Goal: Transaction & Acquisition: Purchase product/service

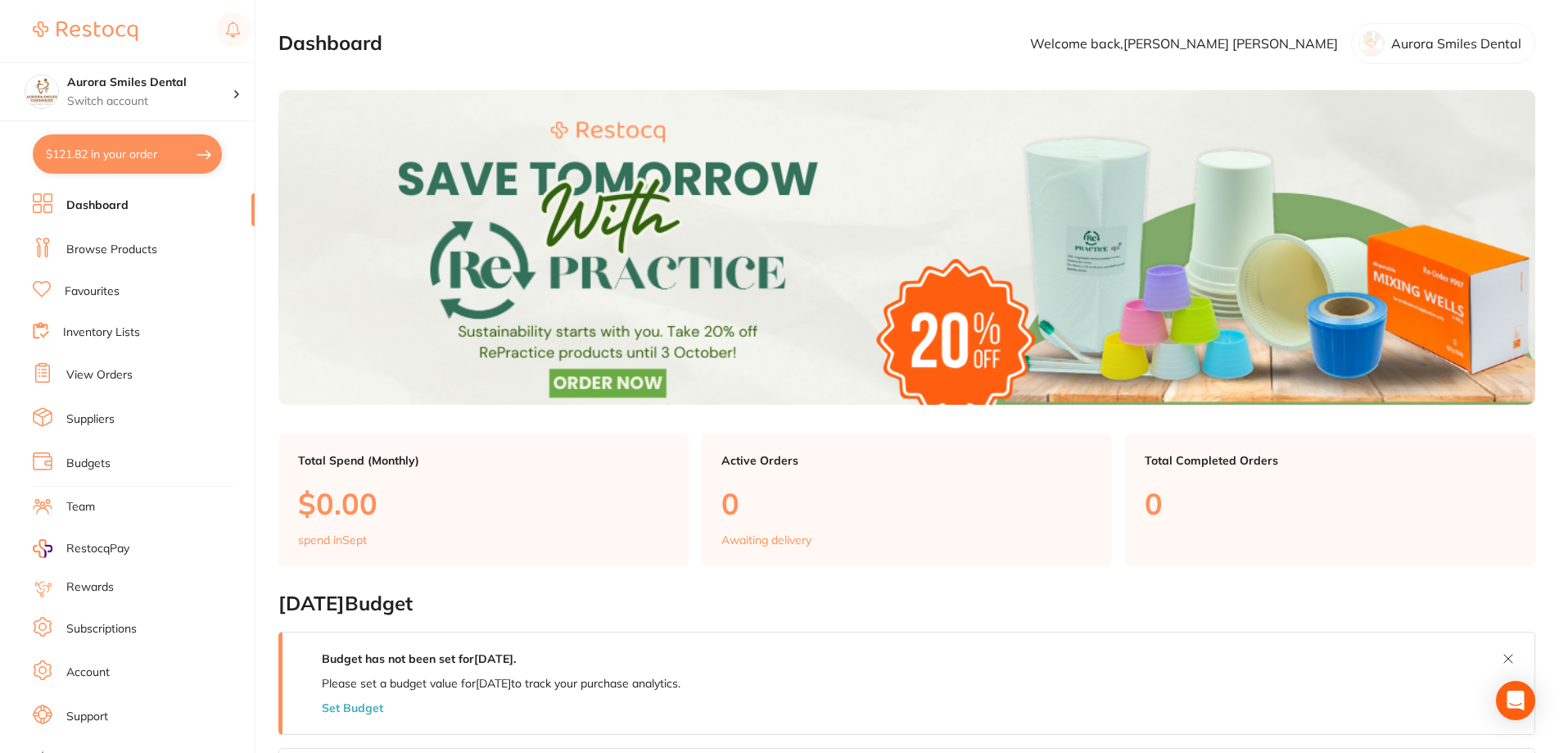
click at [127, 158] on button "$121.82 in your order" at bounding box center [128, 153] width 189 height 39
checkbox input "true"
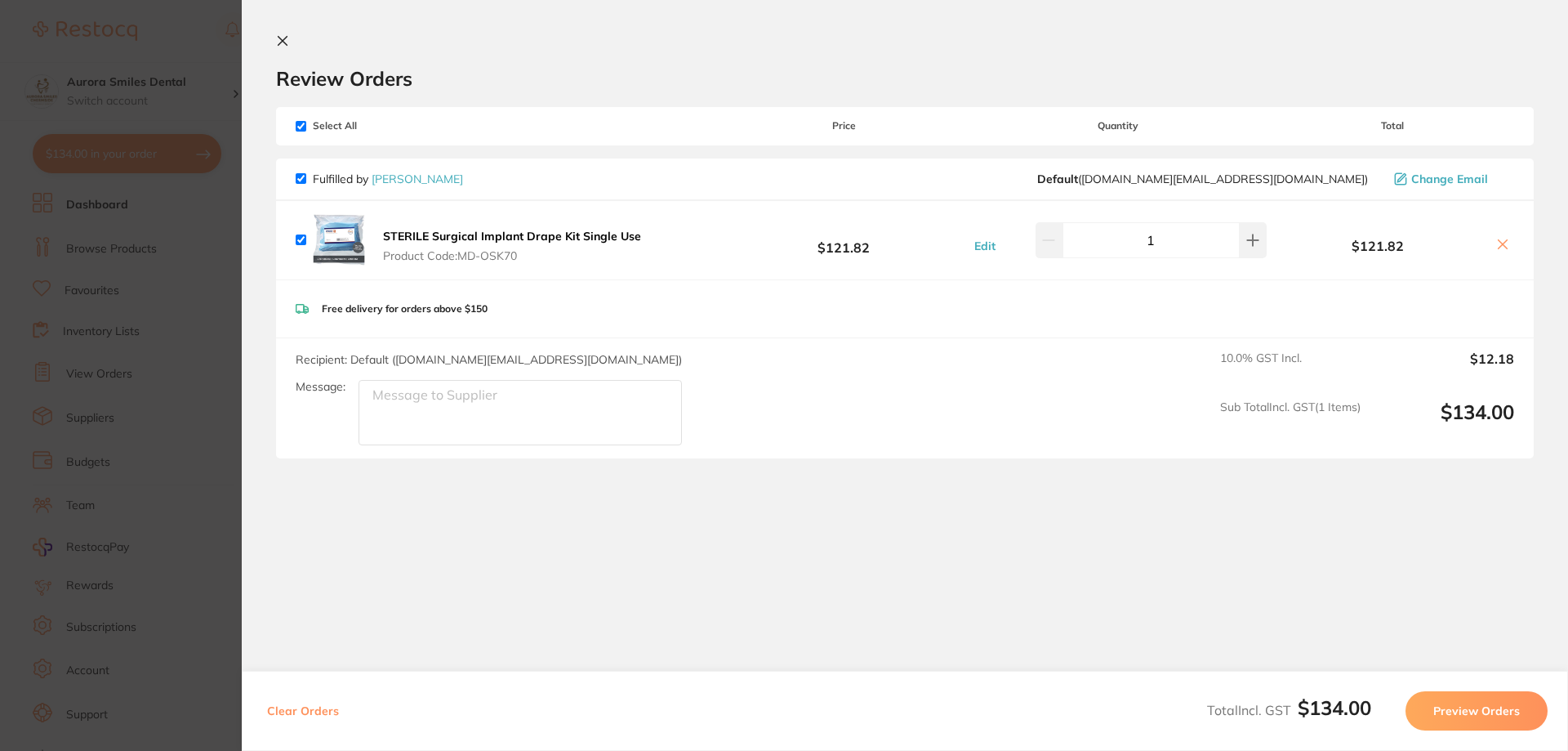
click at [286, 45] on icon at bounding box center [283, 41] width 9 height 9
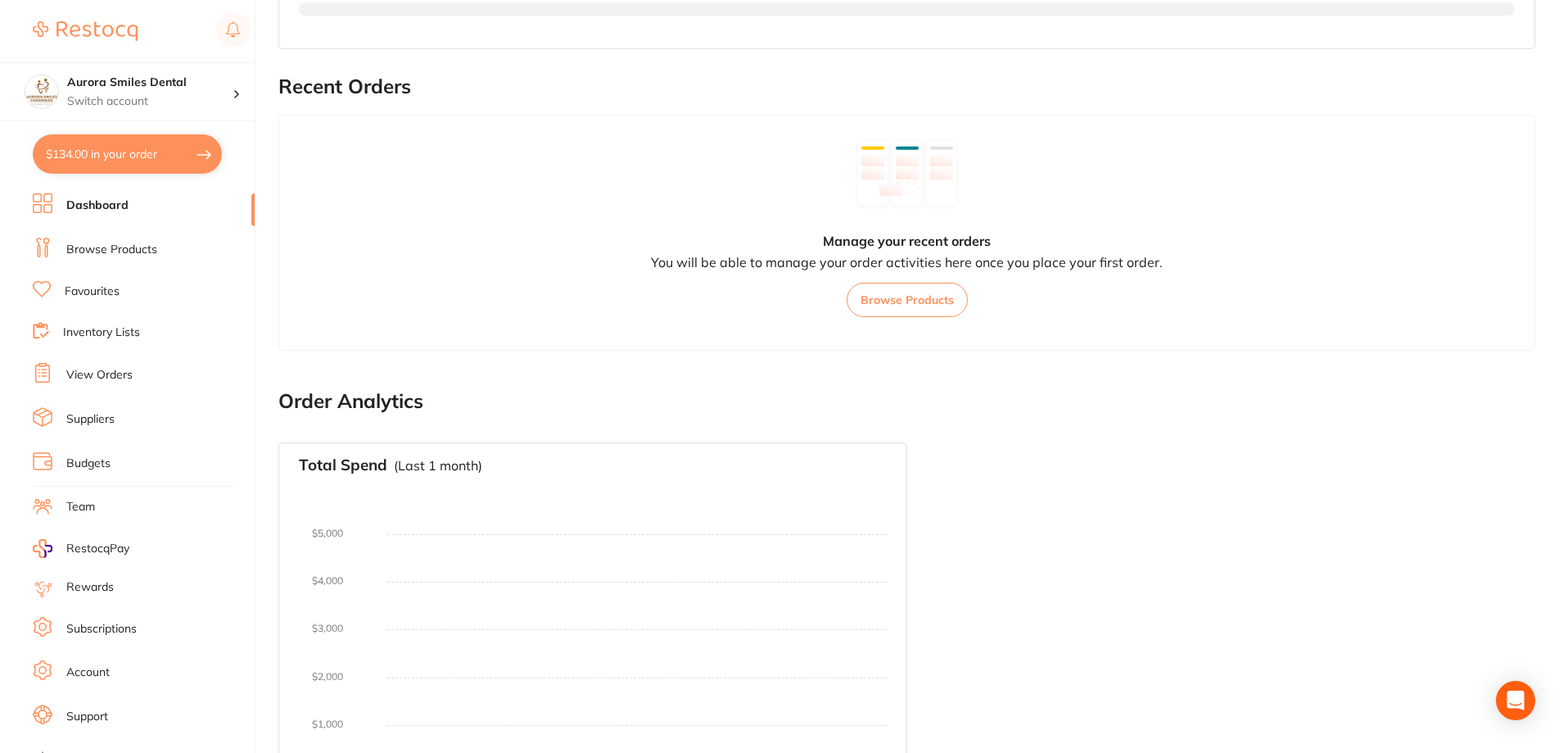
scroll to position [722, 0]
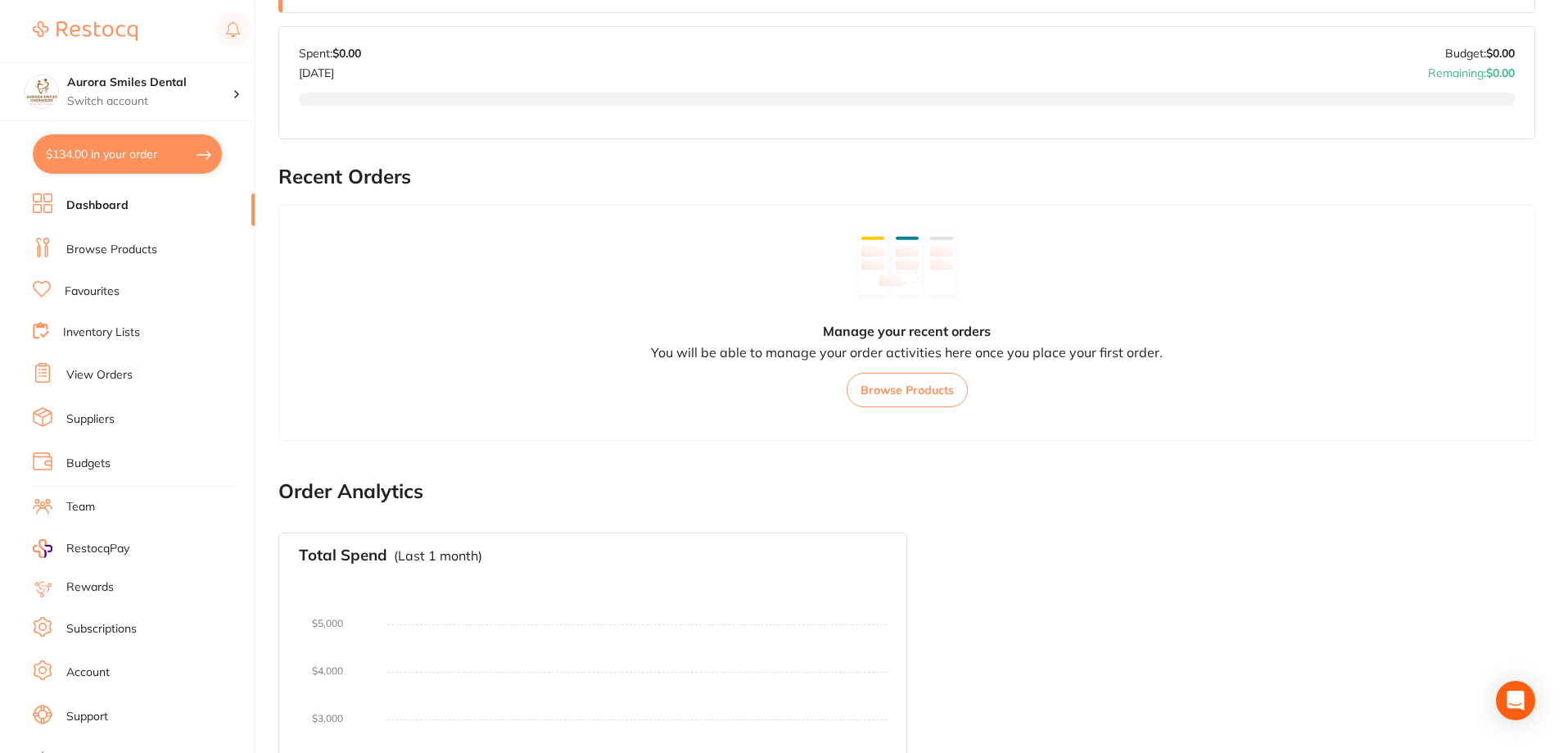
click at [925, 393] on button "Browse Products" at bounding box center [907, 391] width 121 height 35
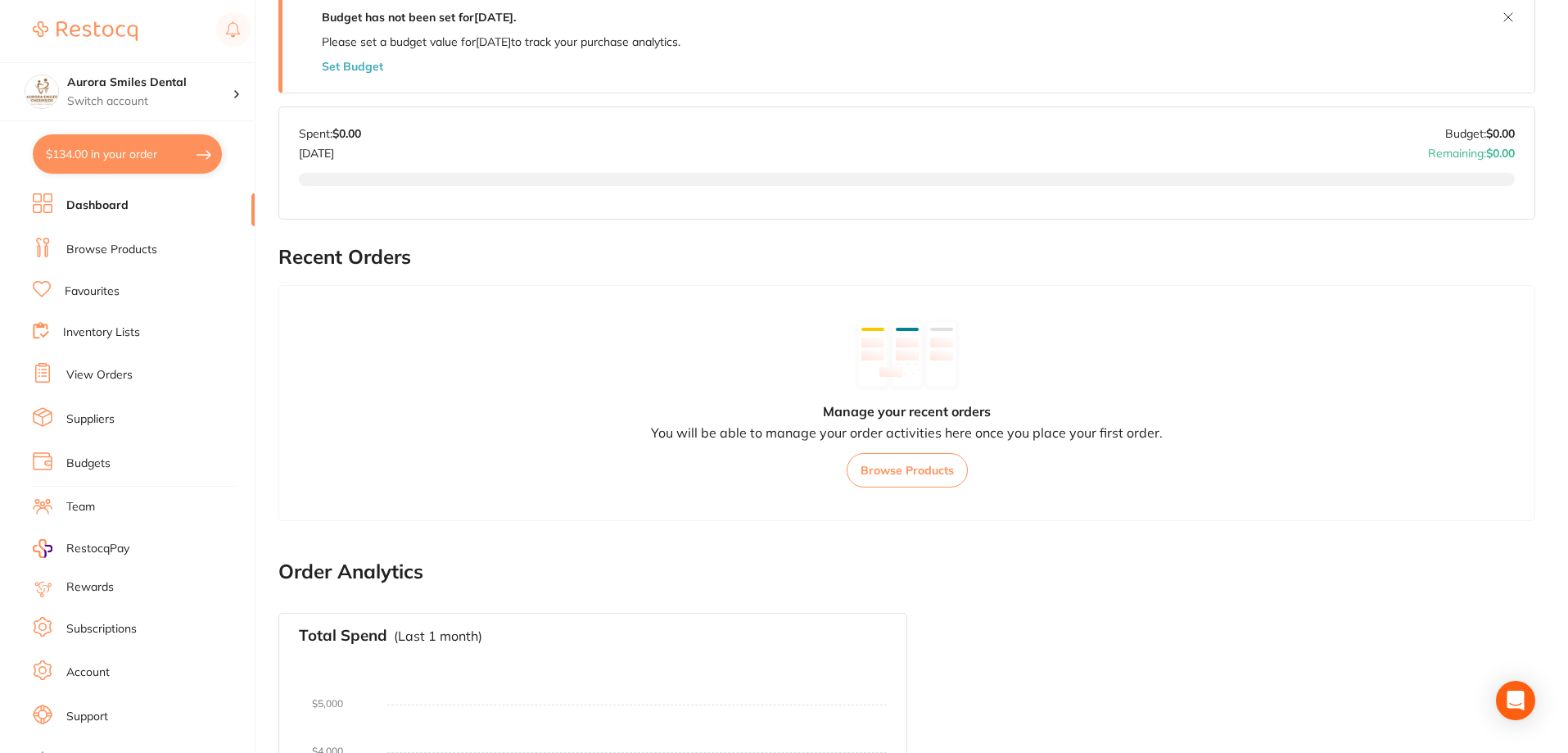
scroll to position [640, 0]
click at [204, 154] on button "$134.00 in your order" at bounding box center [128, 153] width 189 height 39
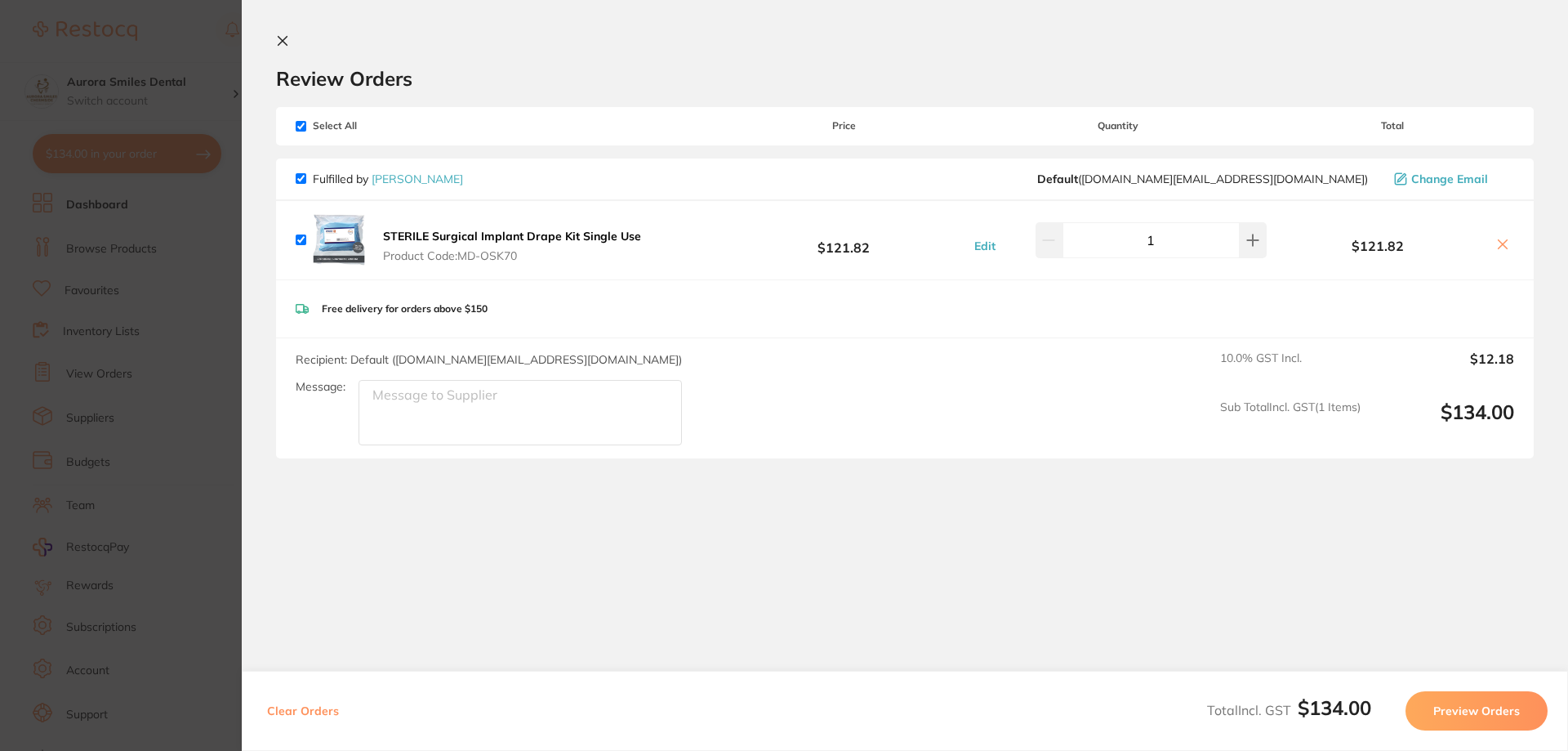
click at [288, 36] on icon at bounding box center [283, 41] width 13 height 13
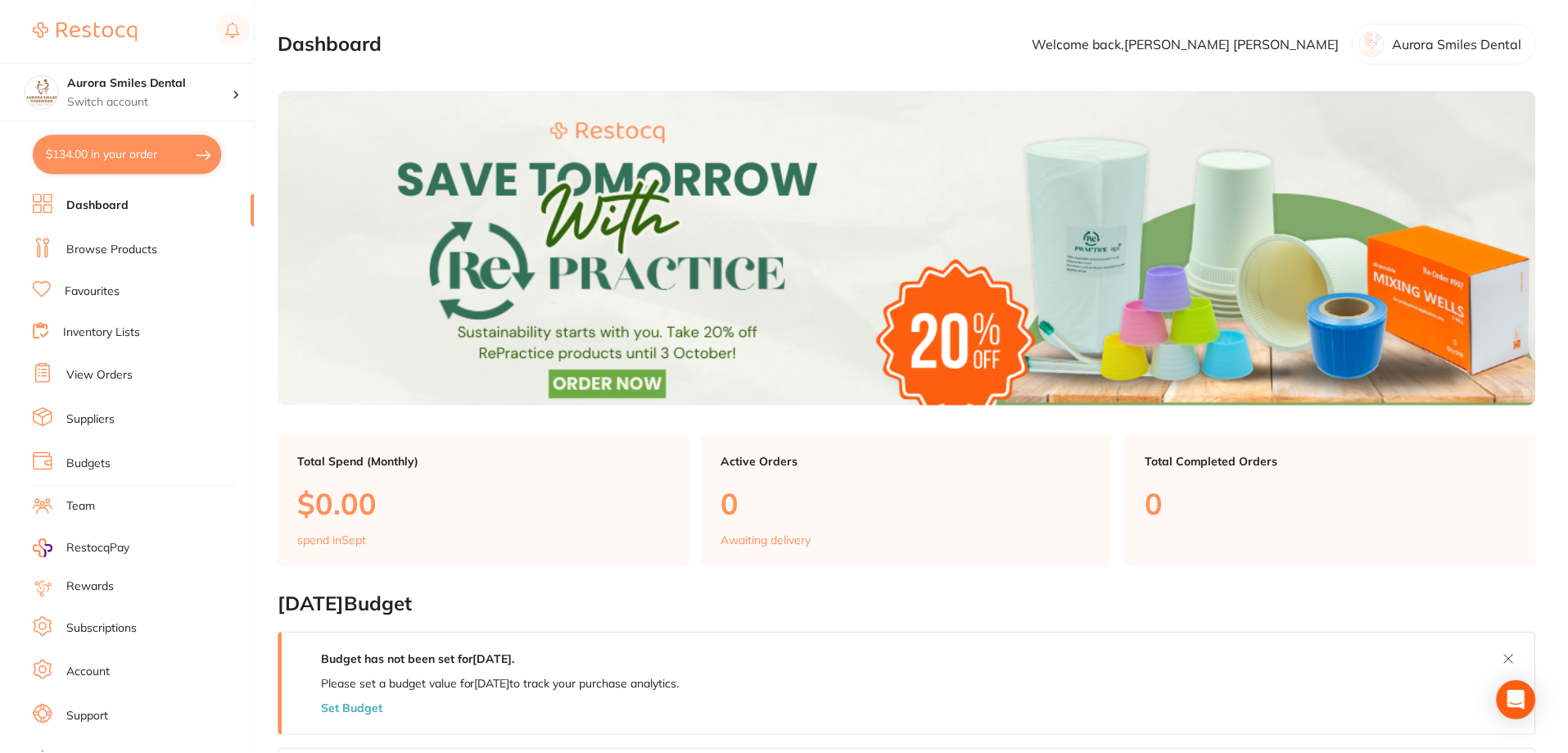
scroll to position [640, 0]
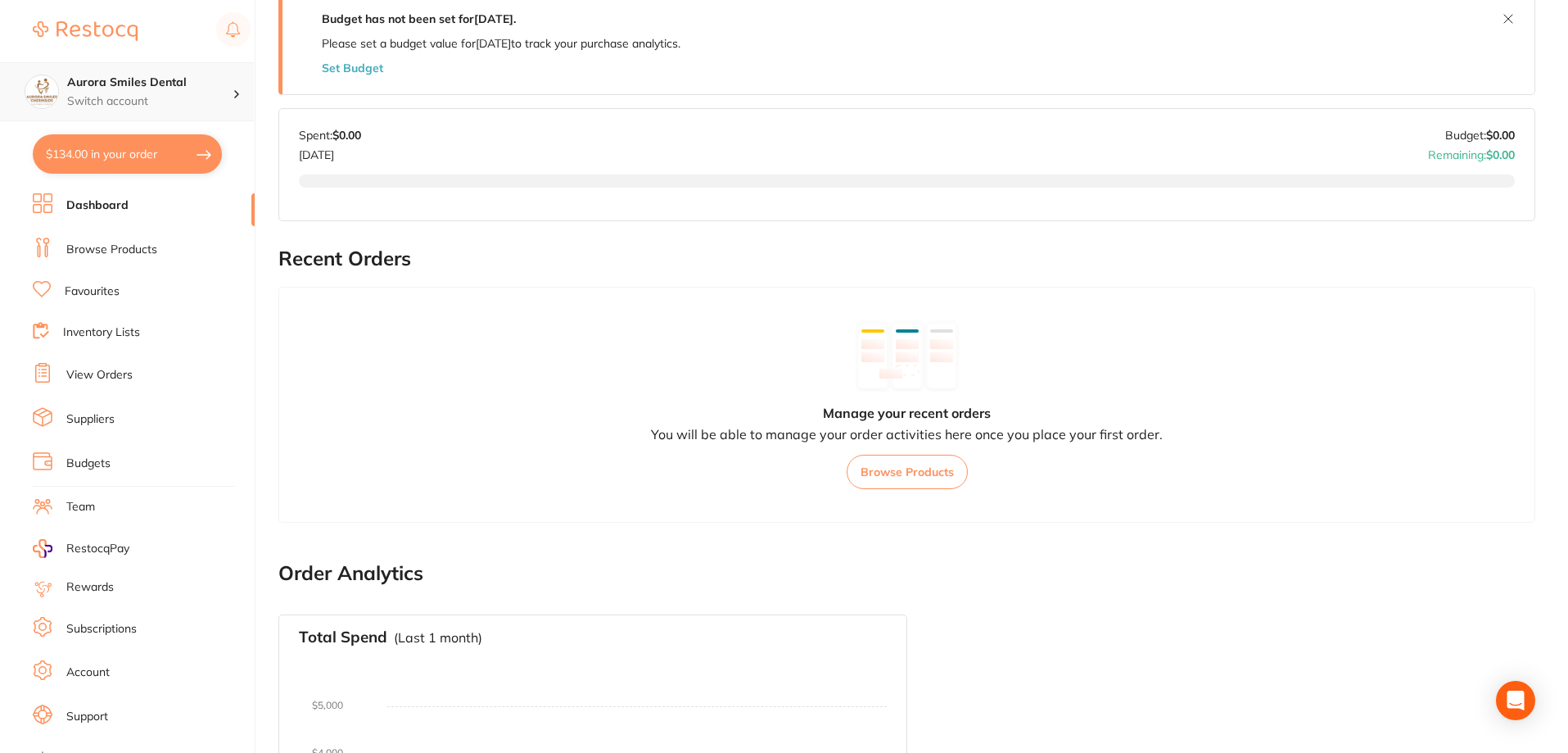
click at [155, 79] on h4 "Aurora Smiles Dental" at bounding box center [150, 83] width 166 height 17
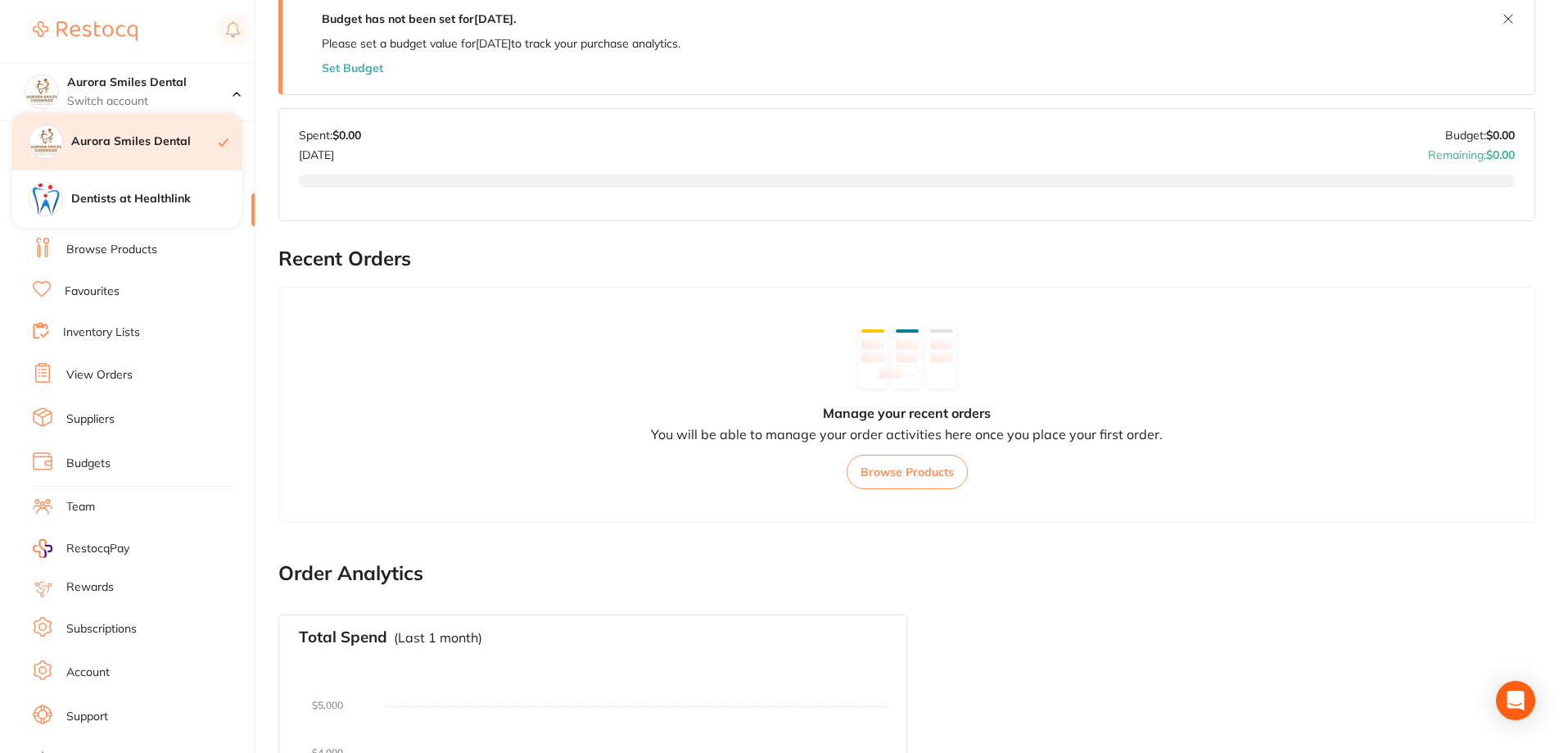
click at [166, 147] on h4 "Aurora Smiles Dental" at bounding box center [145, 142] width 148 height 17
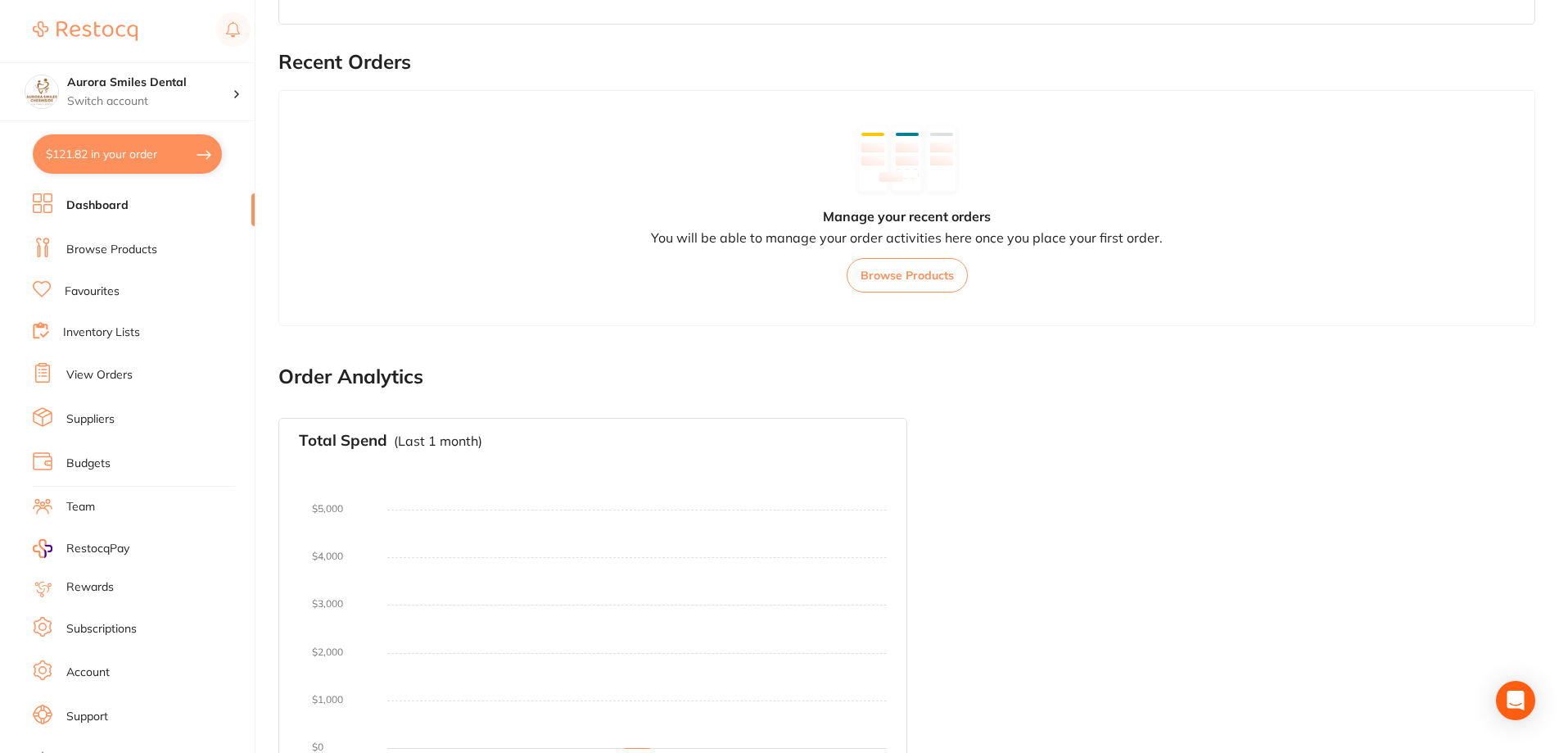
scroll to position [476, 0]
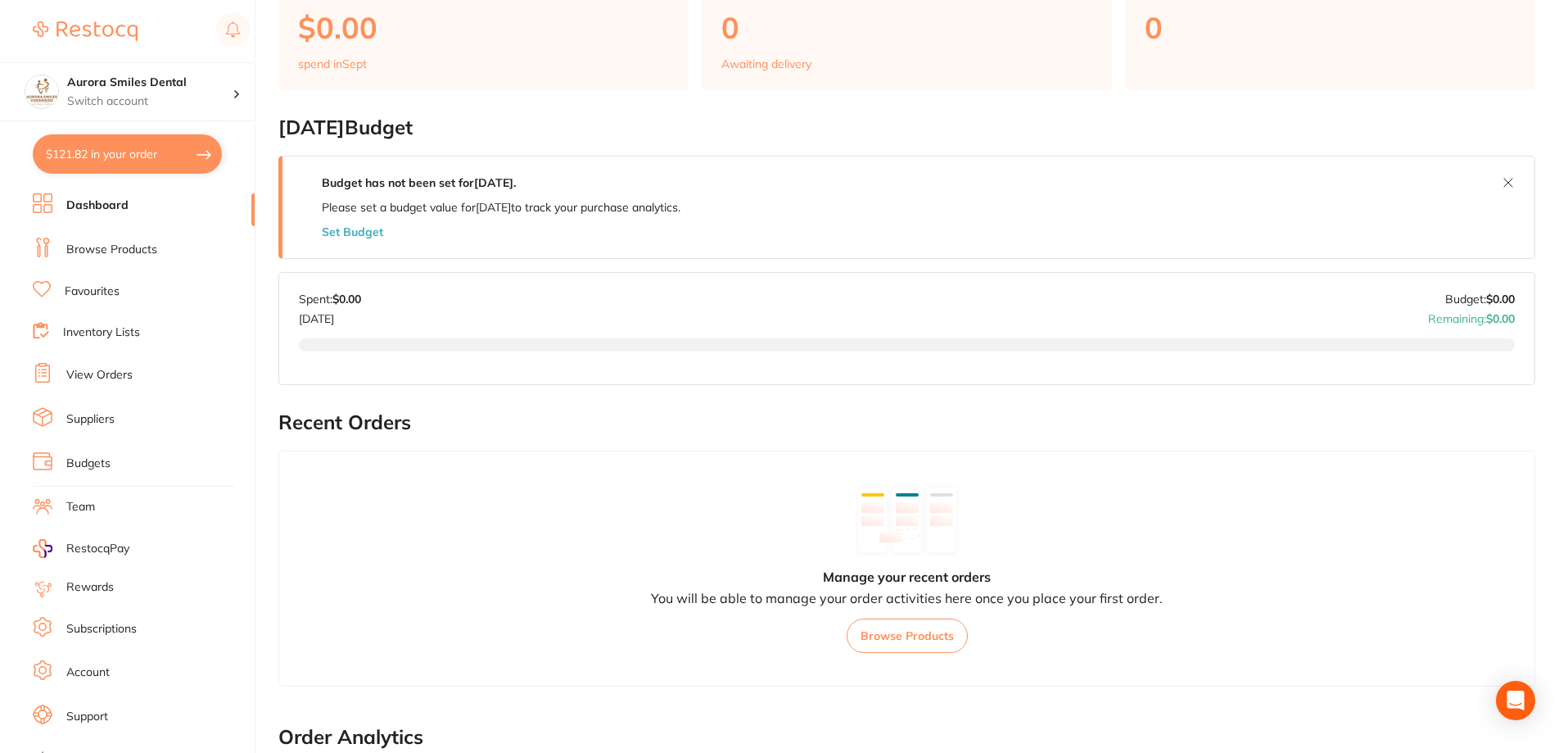
click at [927, 644] on button "Browse Products" at bounding box center [907, 636] width 121 height 35
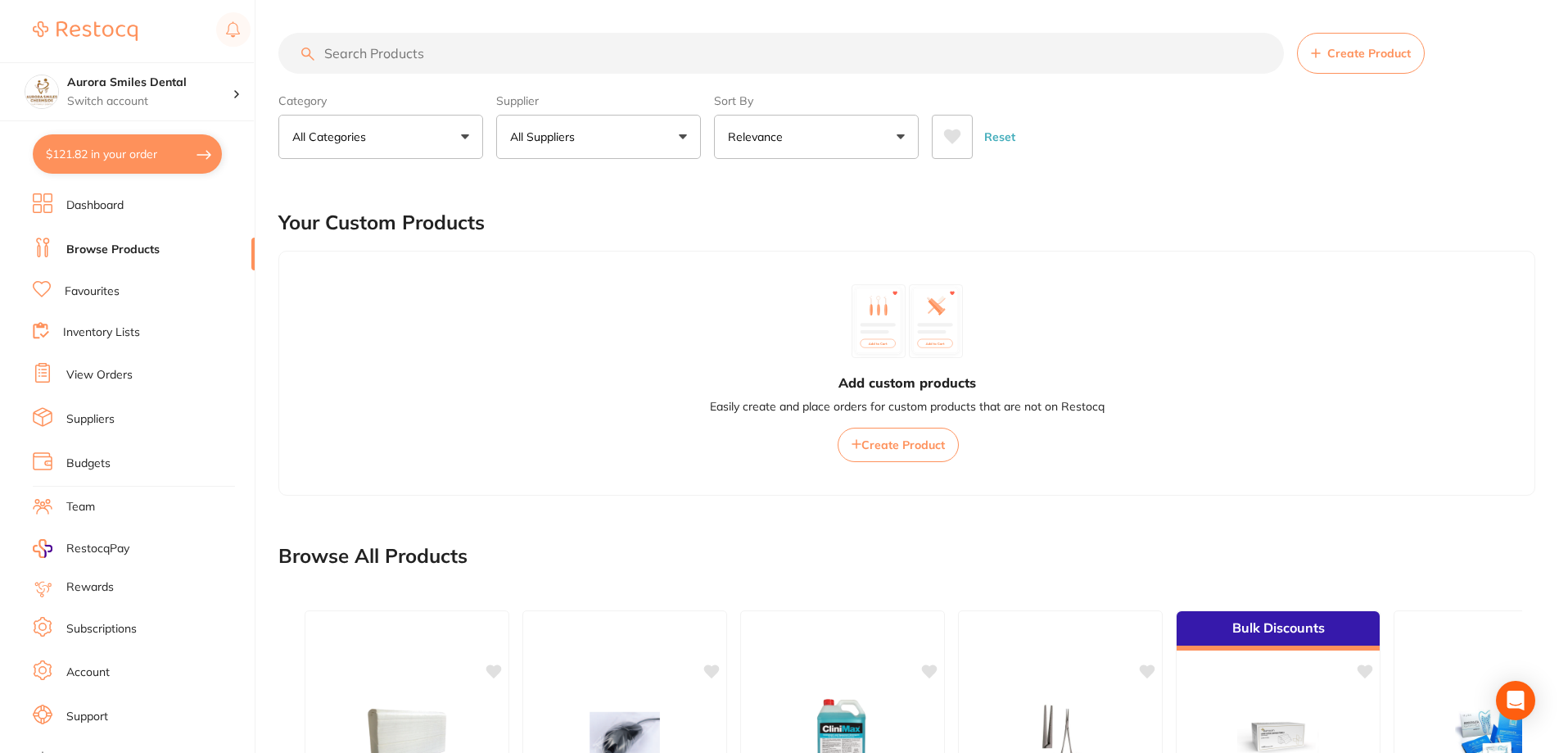
click at [401, 149] on button "All Categories" at bounding box center [380, 136] width 205 height 44
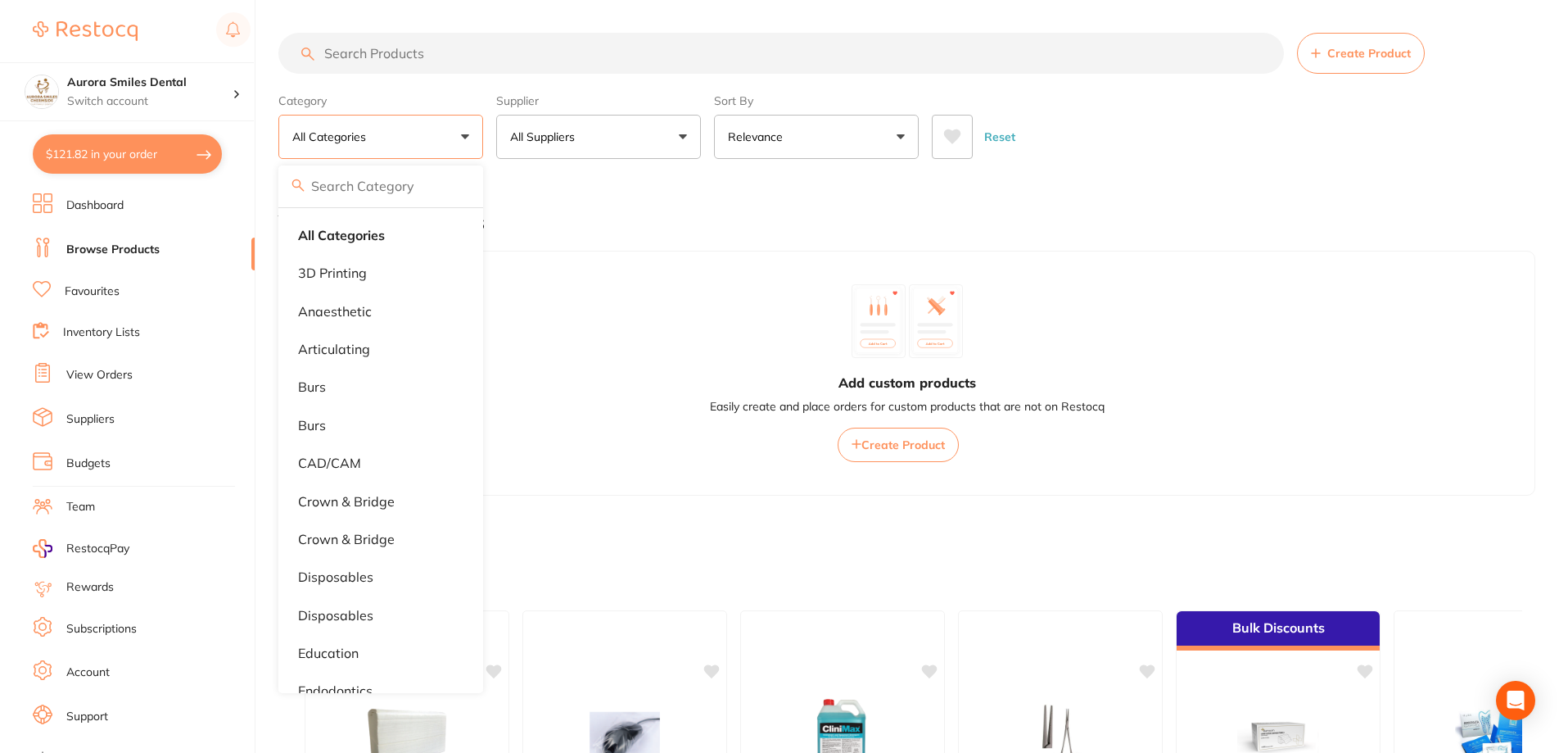
click at [440, 55] on input "search" at bounding box center [781, 53] width 1005 height 41
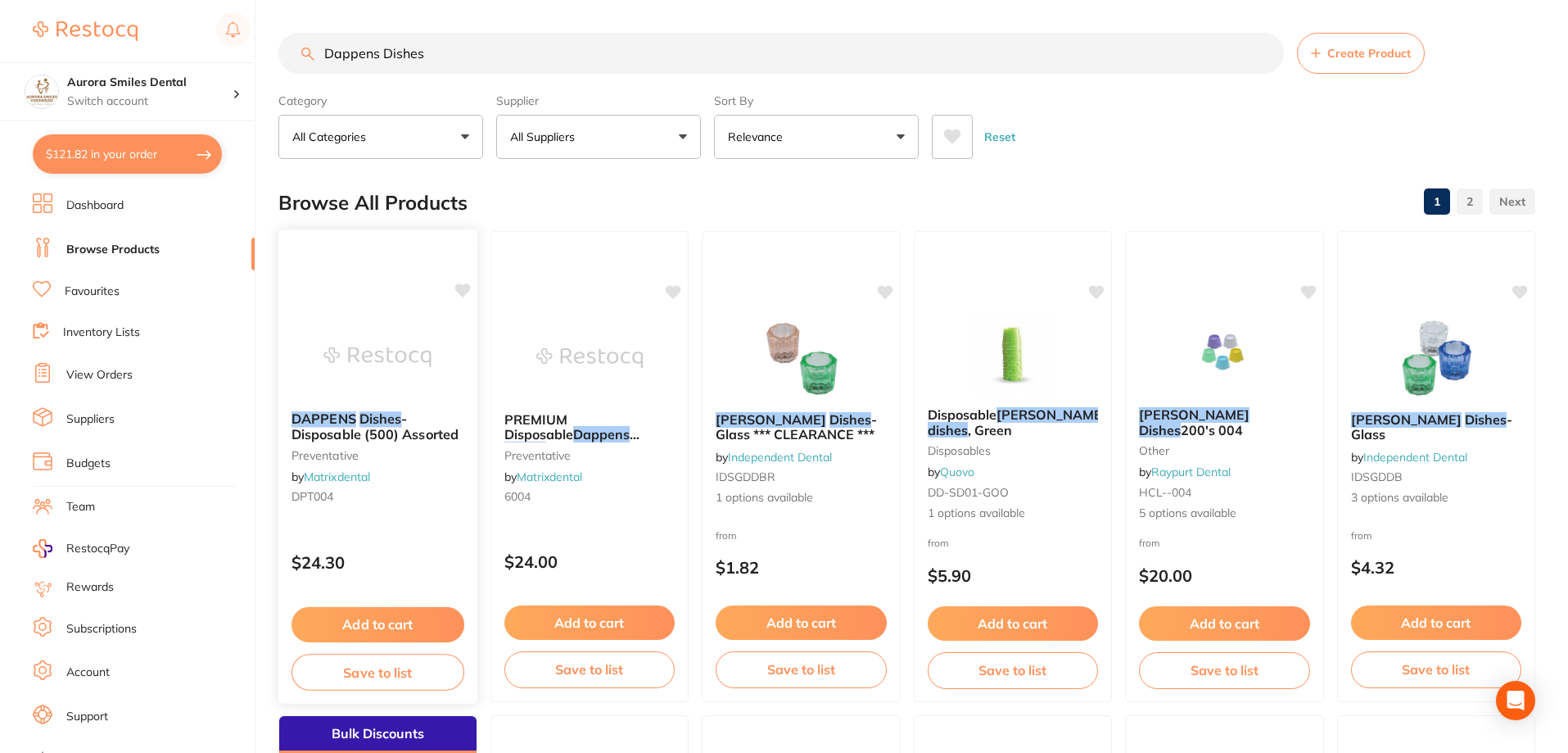
type input "Dappens Dishes"
click at [398, 624] on button "Add to cart" at bounding box center [378, 624] width 173 height 35
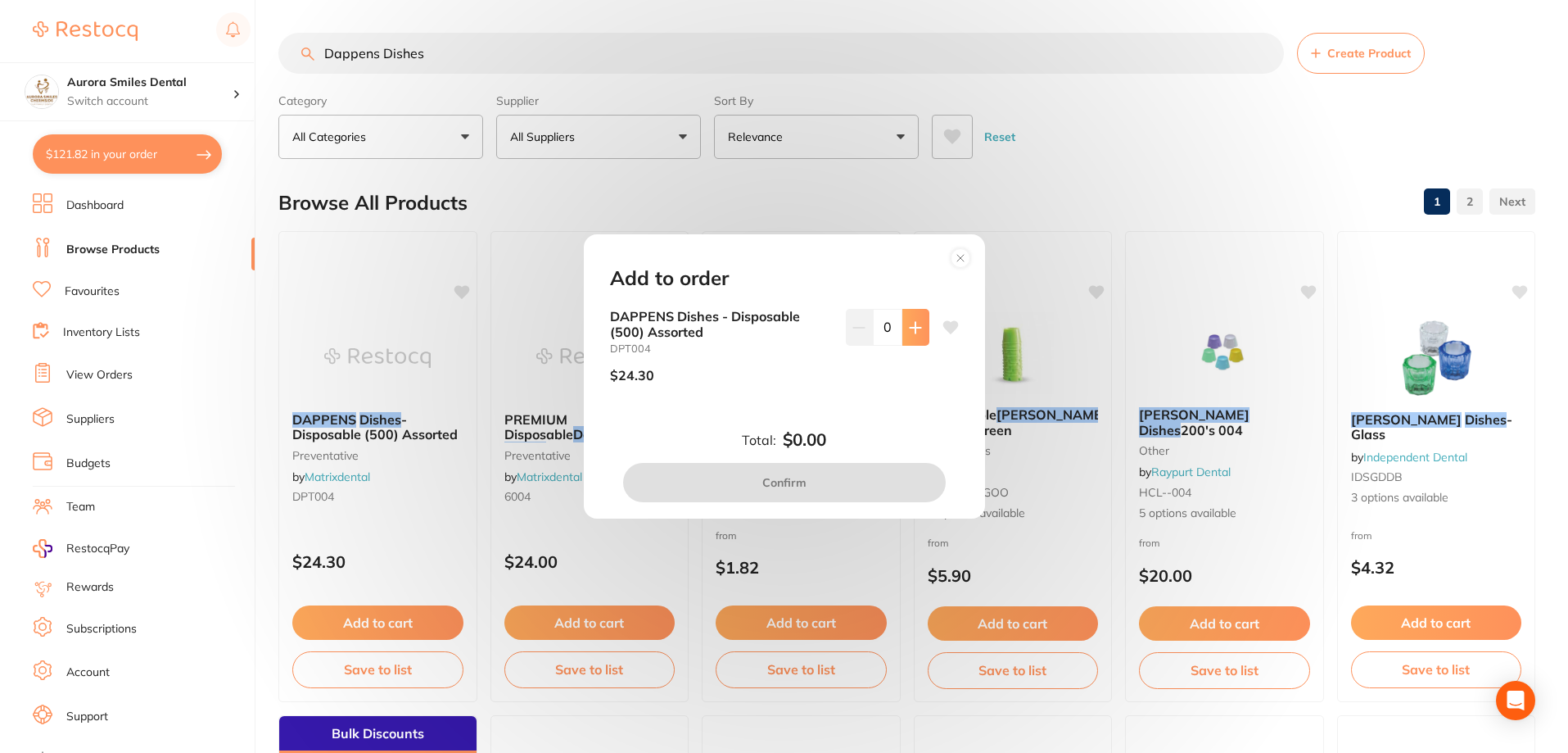
click at [903, 328] on button at bounding box center [916, 327] width 27 height 36
type input "1"
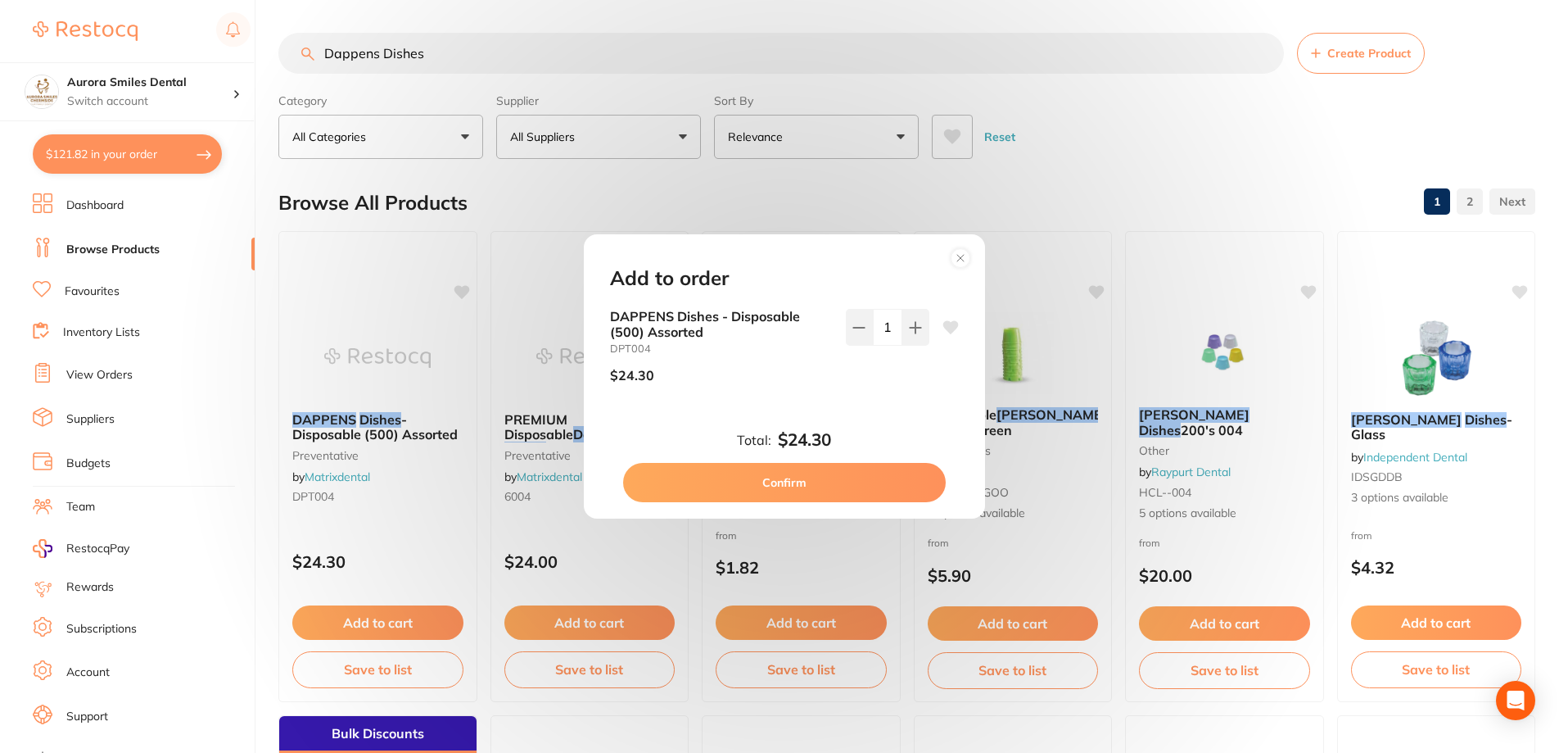
click at [845, 480] on button "Confirm" at bounding box center [784, 482] width 322 height 39
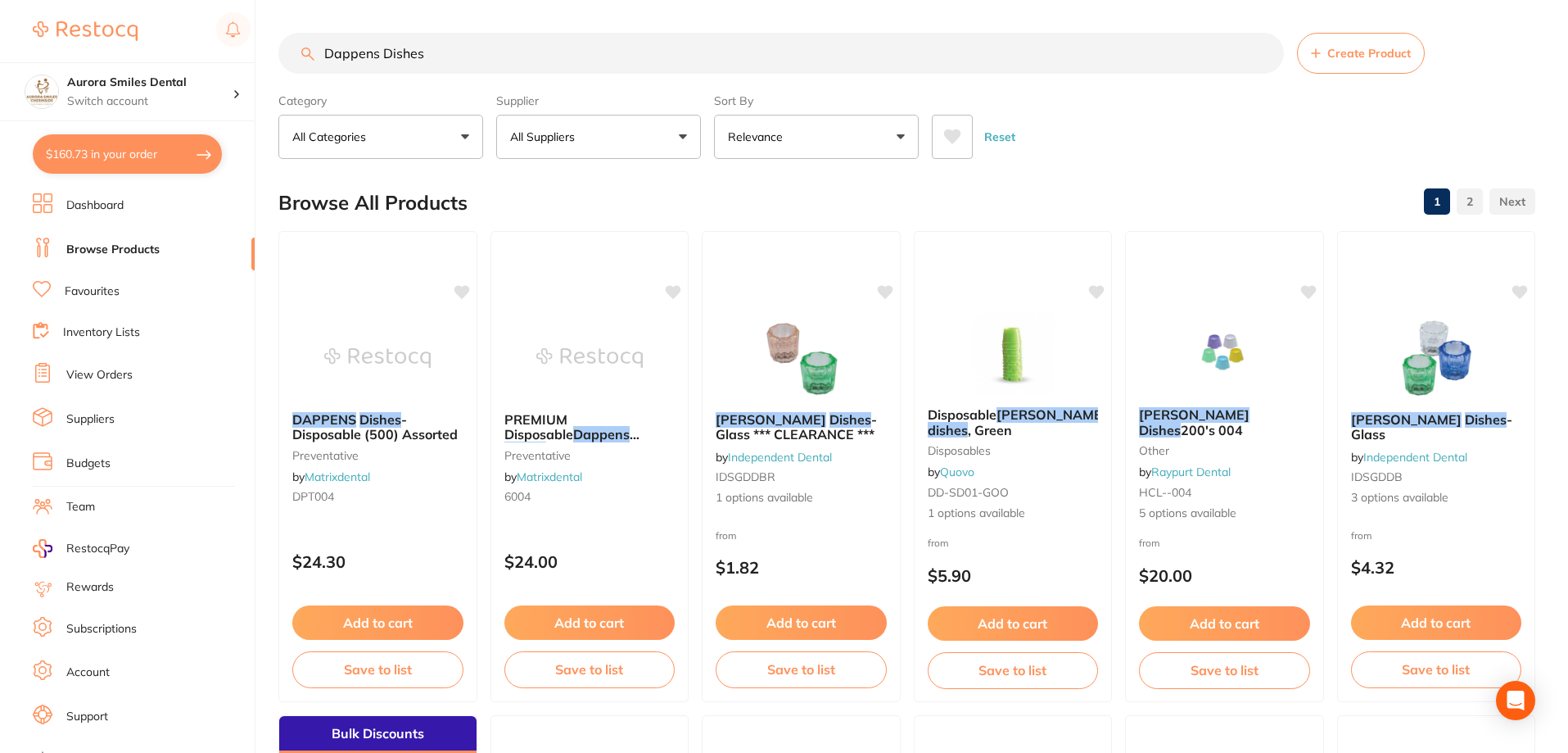
drag, startPoint x: 444, startPoint y: 54, endPoint x: 353, endPoint y: 59, distance: 91.1
click at [438, 55] on input "Dappens Dishes" at bounding box center [781, 53] width 1005 height 41
drag, startPoint x: 353, startPoint y: 59, endPoint x: 283, endPoint y: 56, distance: 70.1
click at [283, 56] on input "Dappens Dishes" at bounding box center [781, 53] width 1005 height 41
click at [424, 46] on input "Dappens Dishes" at bounding box center [781, 53] width 1005 height 41
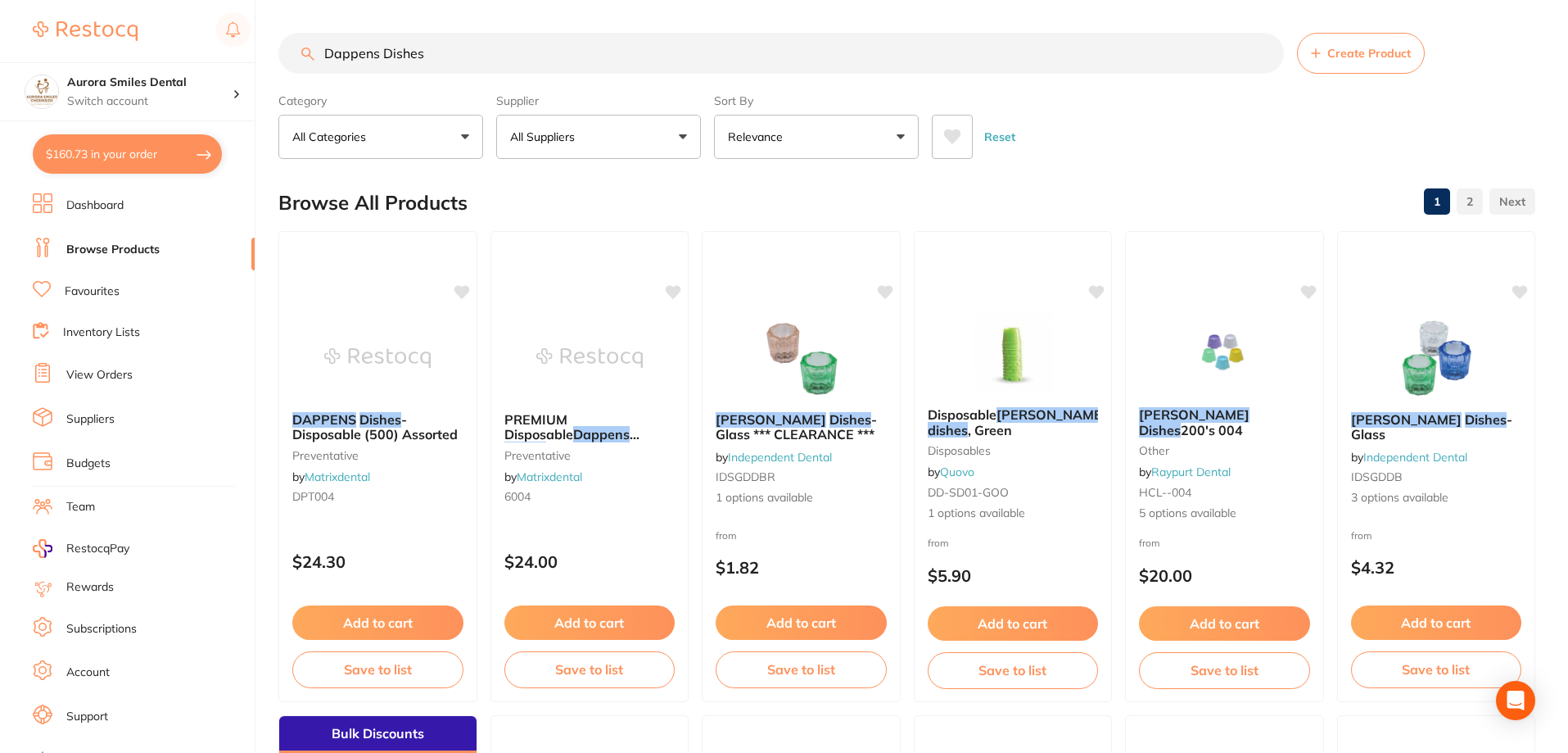
drag, startPoint x: 432, startPoint y: 56, endPoint x: 316, endPoint y: 54, distance: 116.0
click at [316, 54] on input "Dappens Dishes" at bounding box center [781, 53] width 1005 height 41
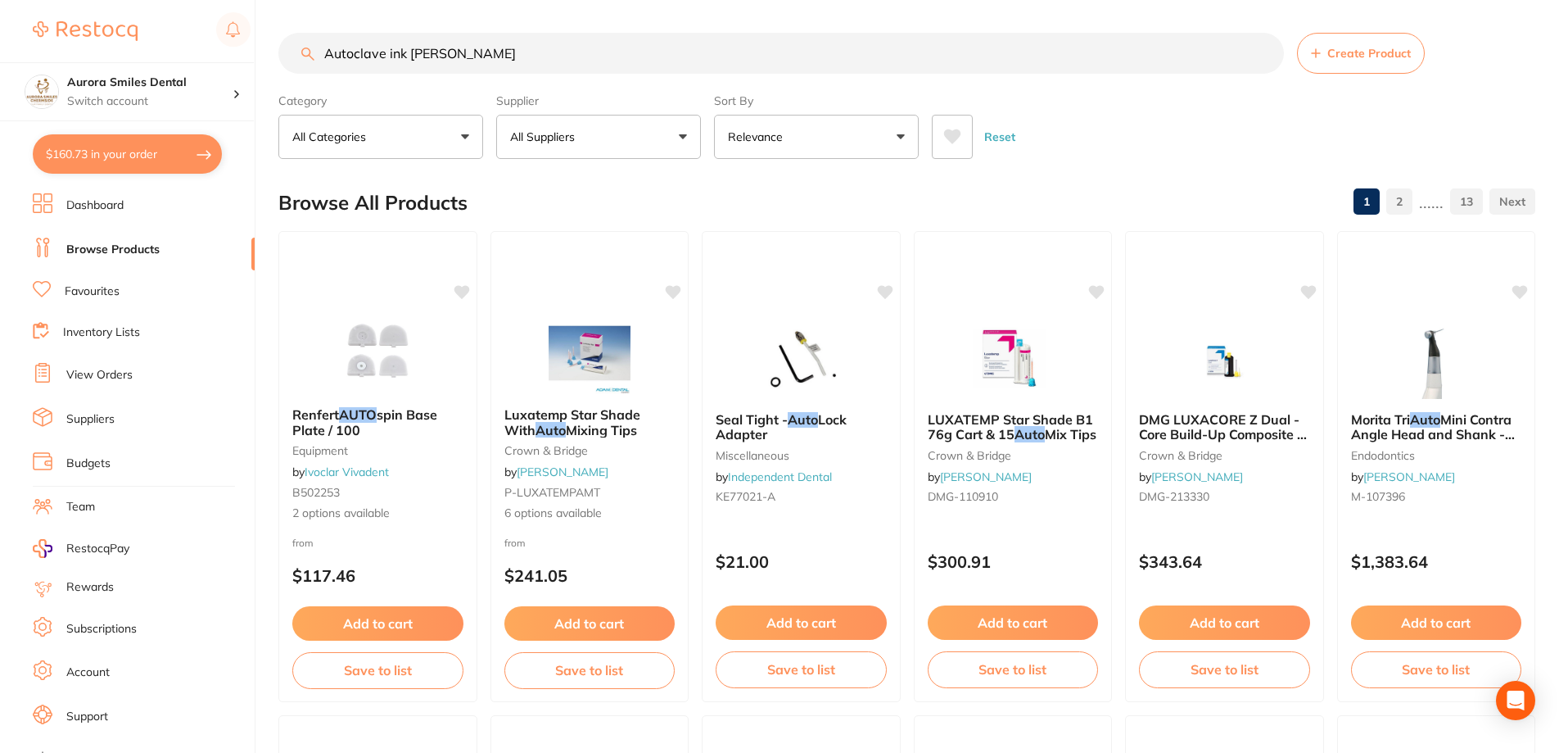
type input "Autoclave ink [PERSON_NAME]"
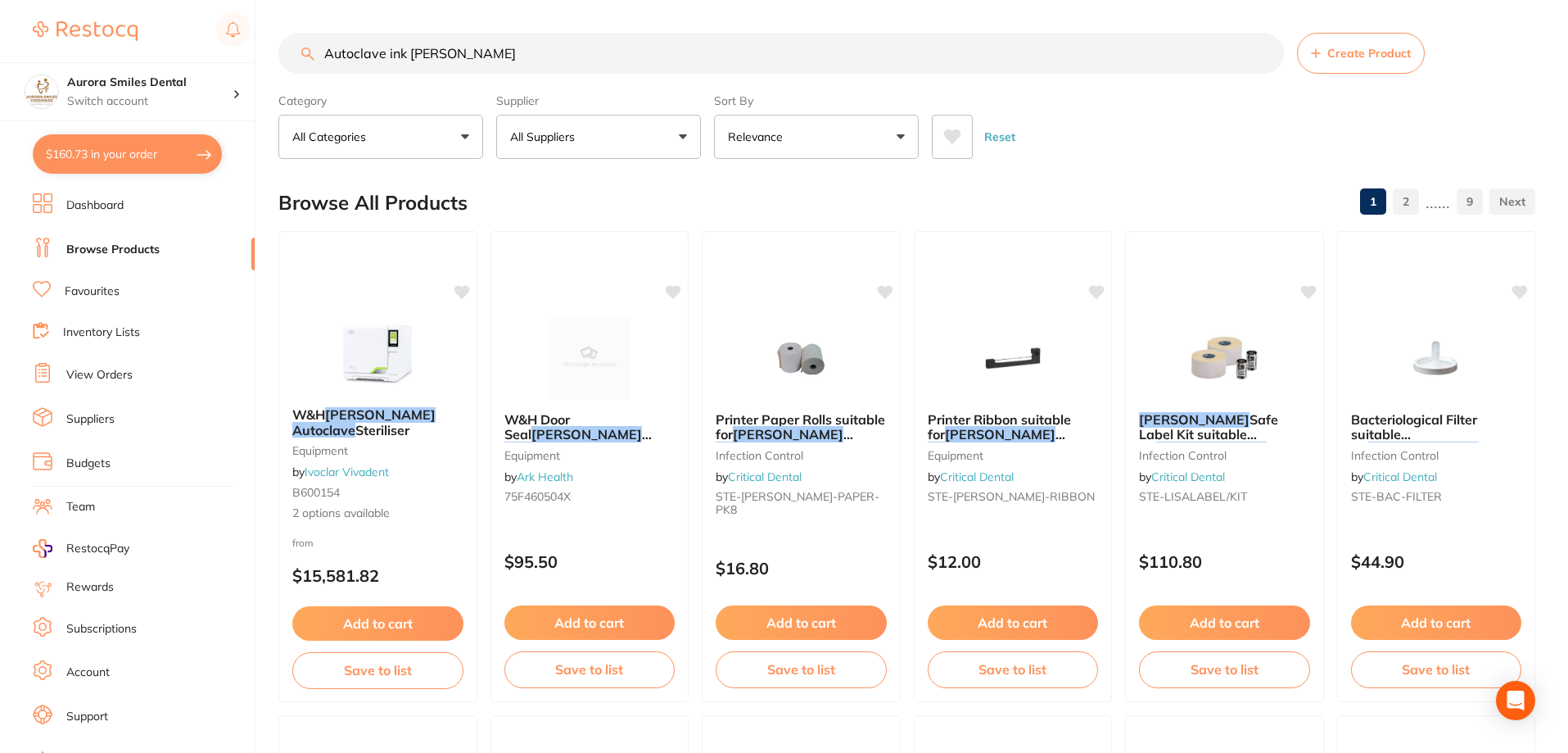
drag, startPoint x: 464, startPoint y: 62, endPoint x: 316, endPoint y: 57, distance: 148.1
click at [316, 57] on input "Autoclave ink [PERSON_NAME]" at bounding box center [781, 53] width 1005 height 41
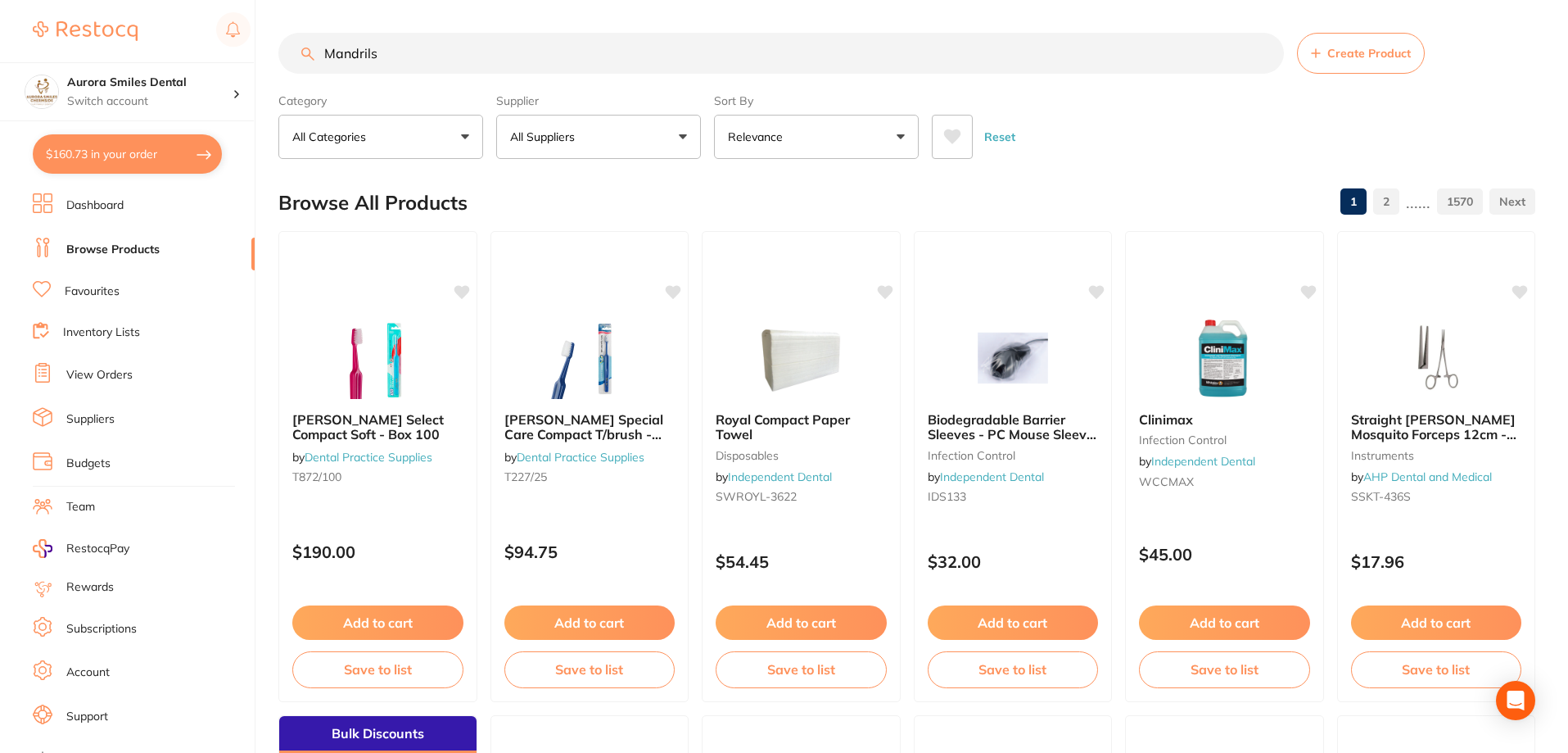
type input "Mandrils"
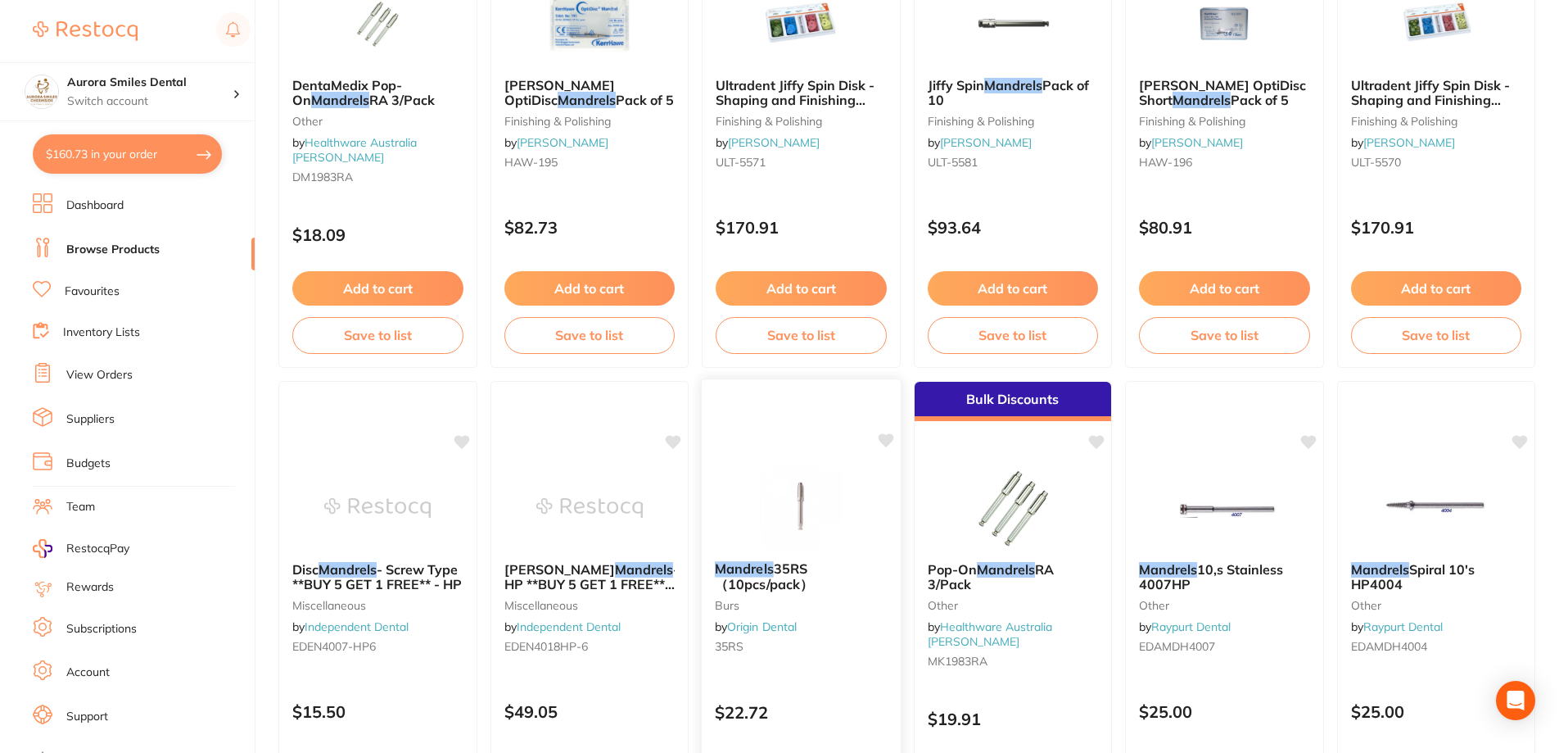
scroll to position [410, 0]
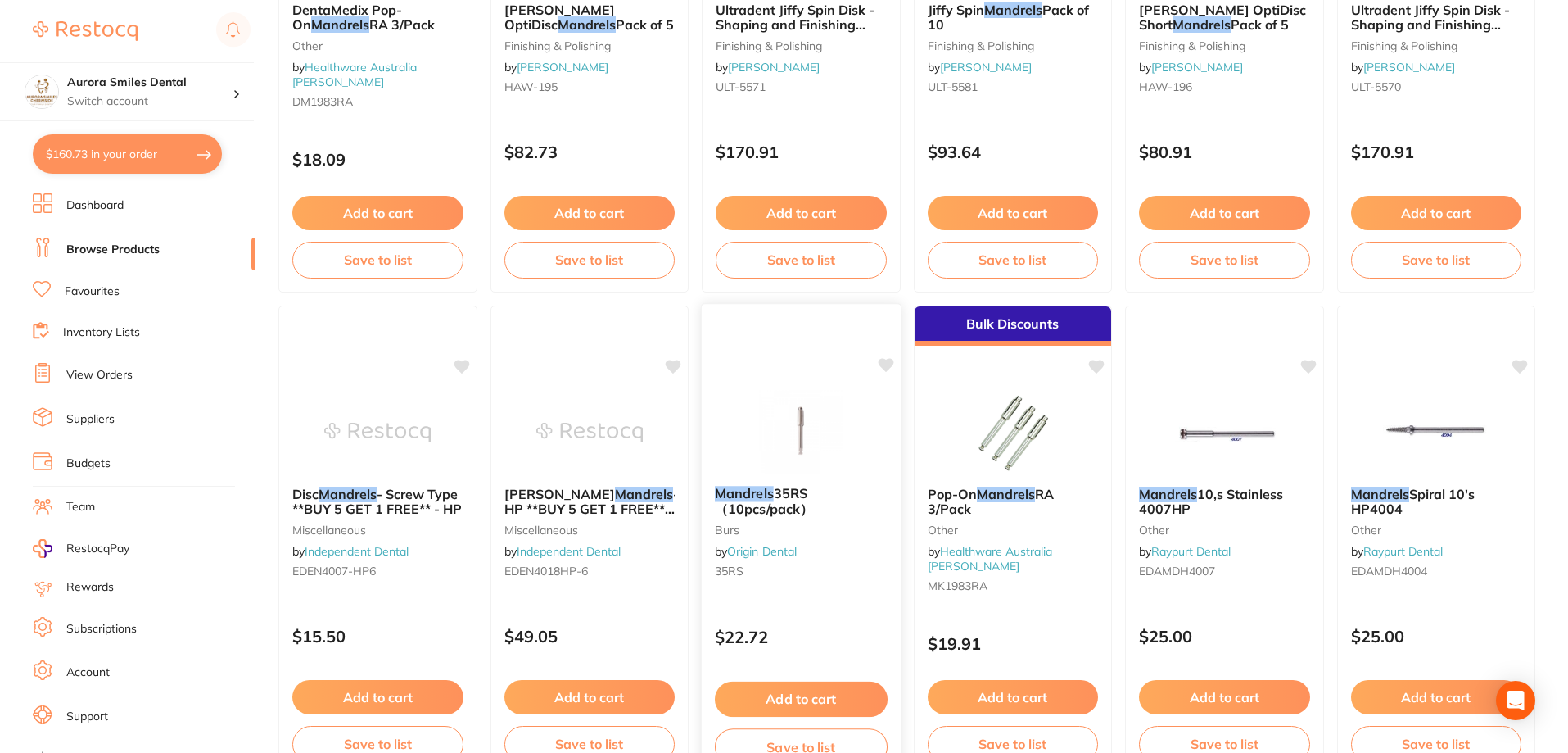
click at [813, 702] on button "Add to cart" at bounding box center [801, 699] width 173 height 35
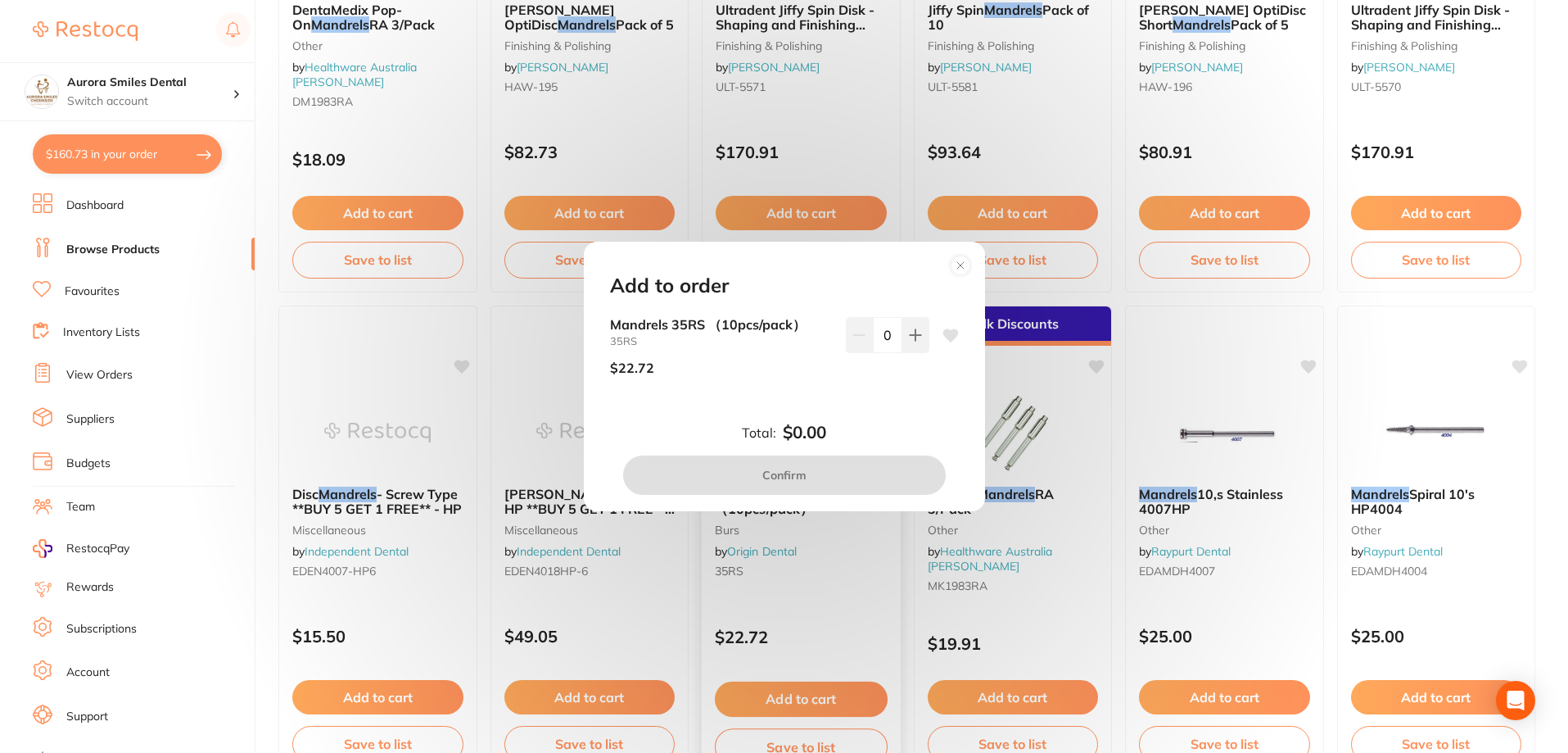
scroll to position [0, 0]
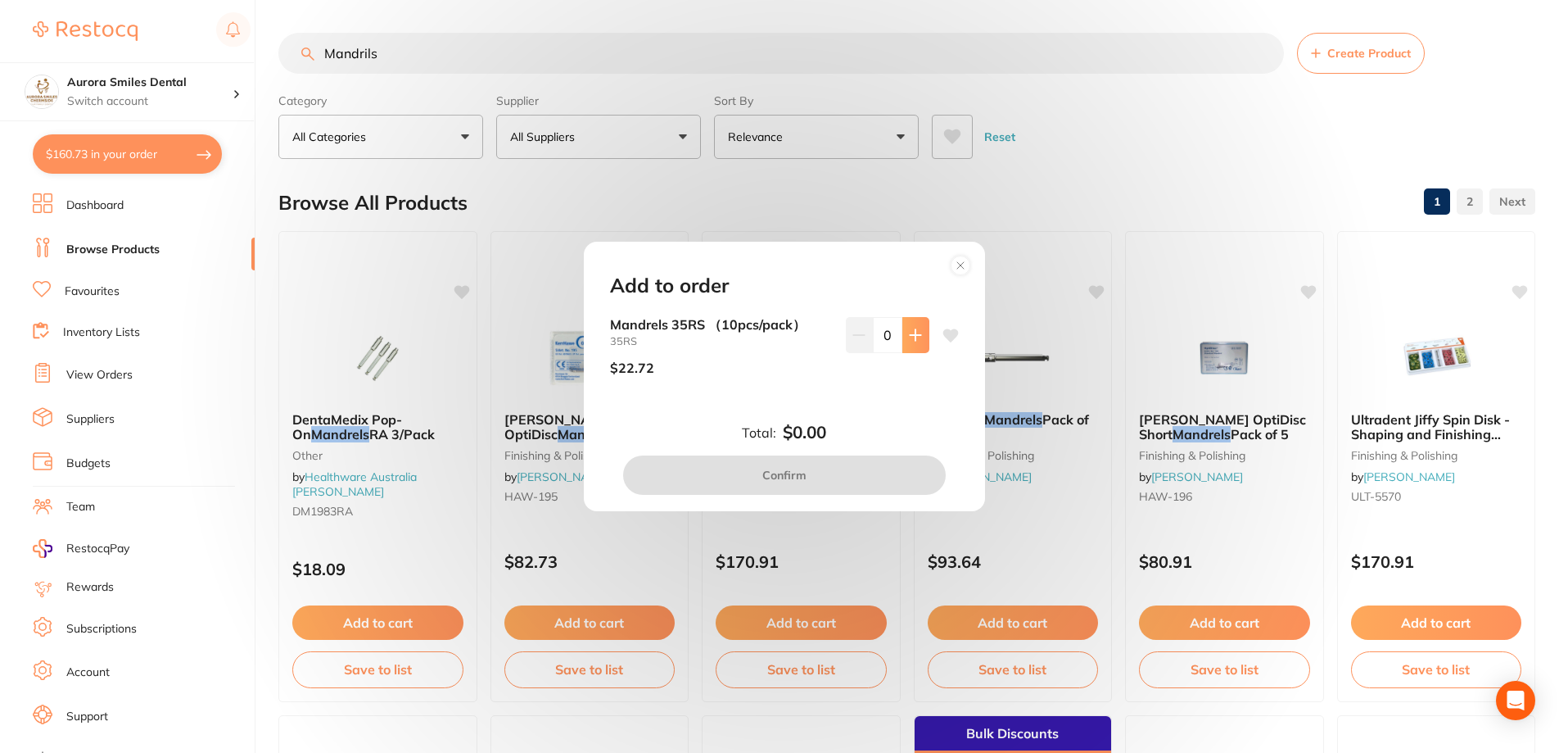
click at [917, 331] on icon at bounding box center [916, 335] width 13 height 13
type input "1"
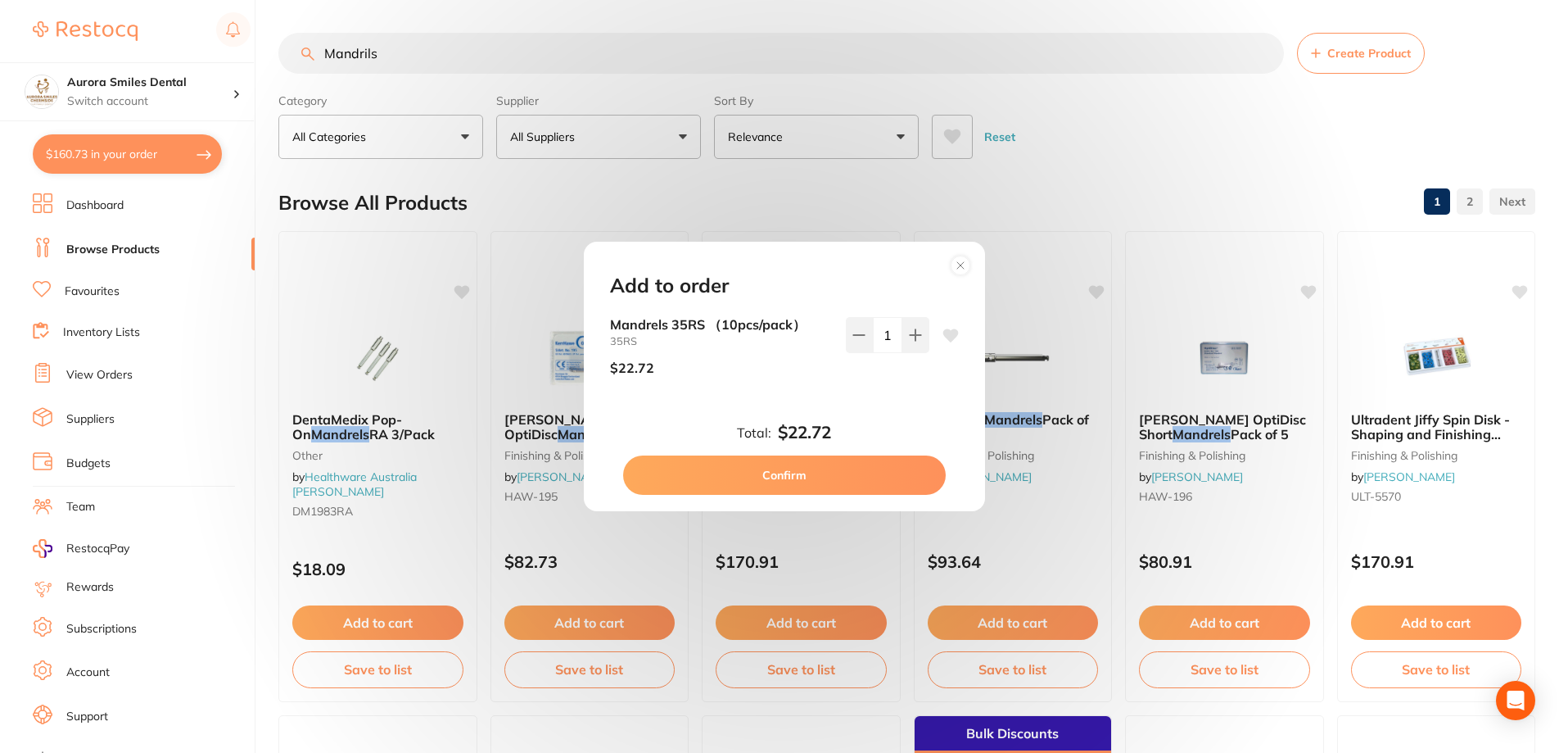
click at [799, 472] on button "Confirm" at bounding box center [784, 474] width 322 height 39
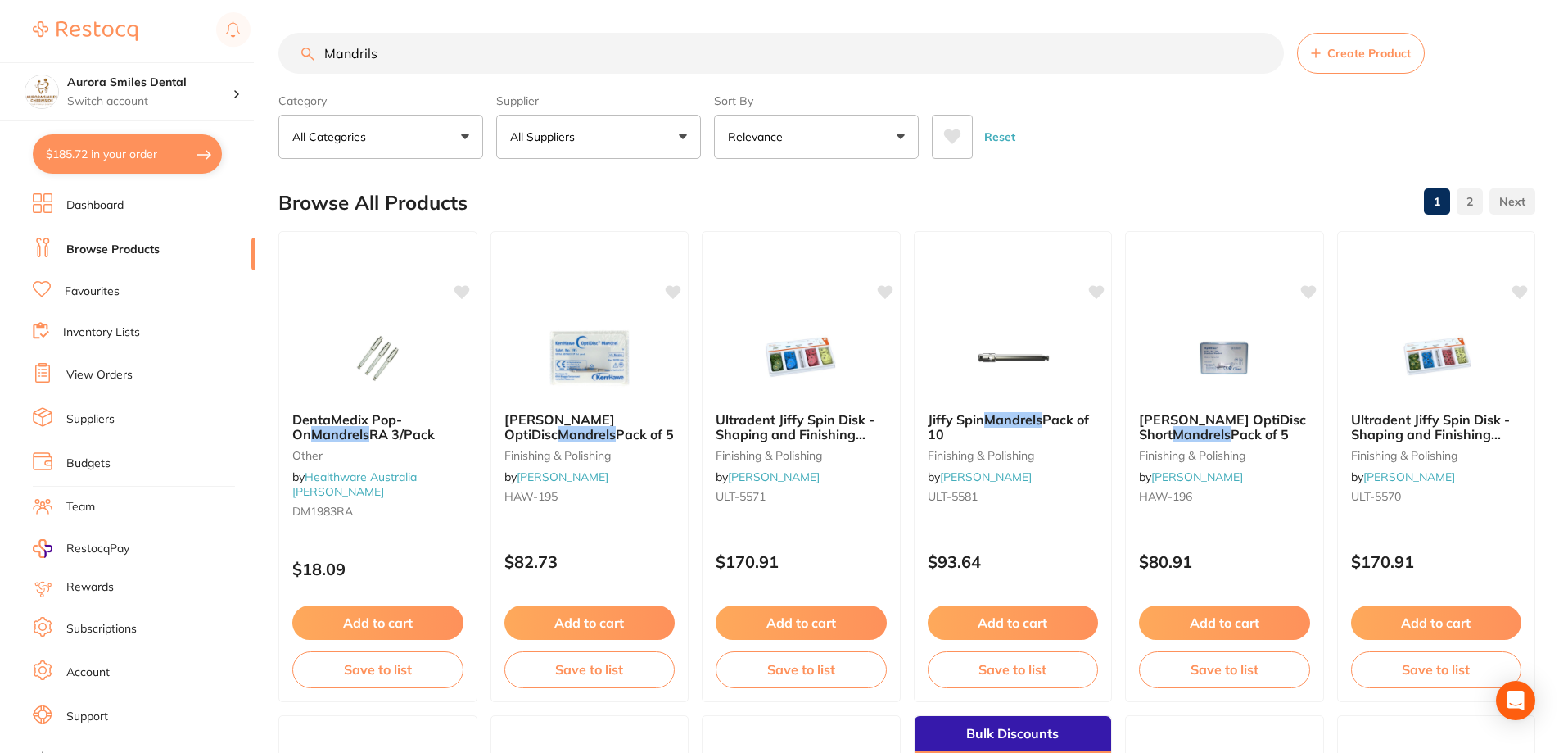
drag, startPoint x: 409, startPoint y: 39, endPoint x: 311, endPoint y: 56, distance: 99.5
click at [311, 56] on div "Mandrils Create Product" at bounding box center [907, 53] width 1257 height 41
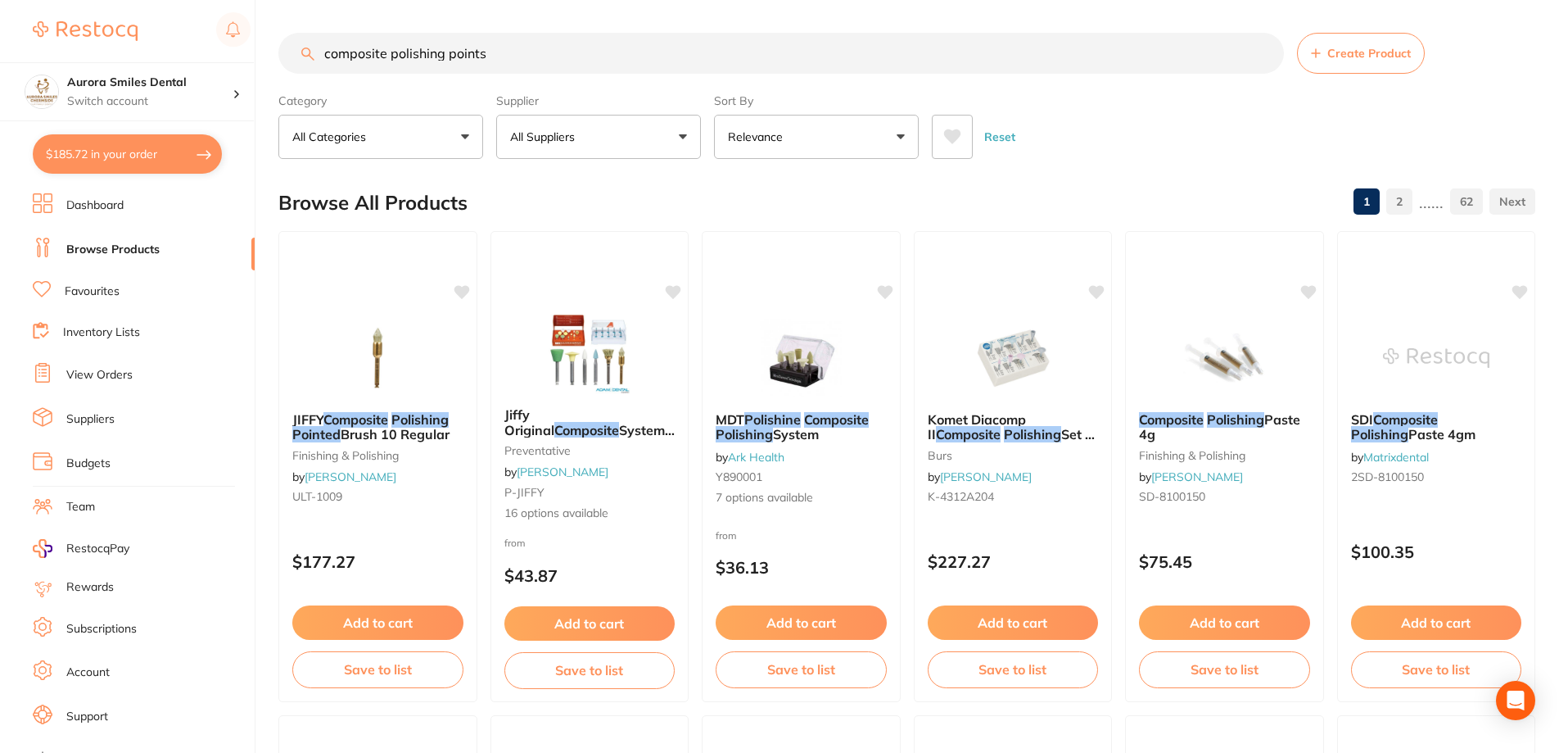
drag, startPoint x: 521, startPoint y: 56, endPoint x: 446, endPoint y: 57, distance: 75.0
click at [446, 57] on input "composite polishing points" at bounding box center [781, 53] width 1005 height 41
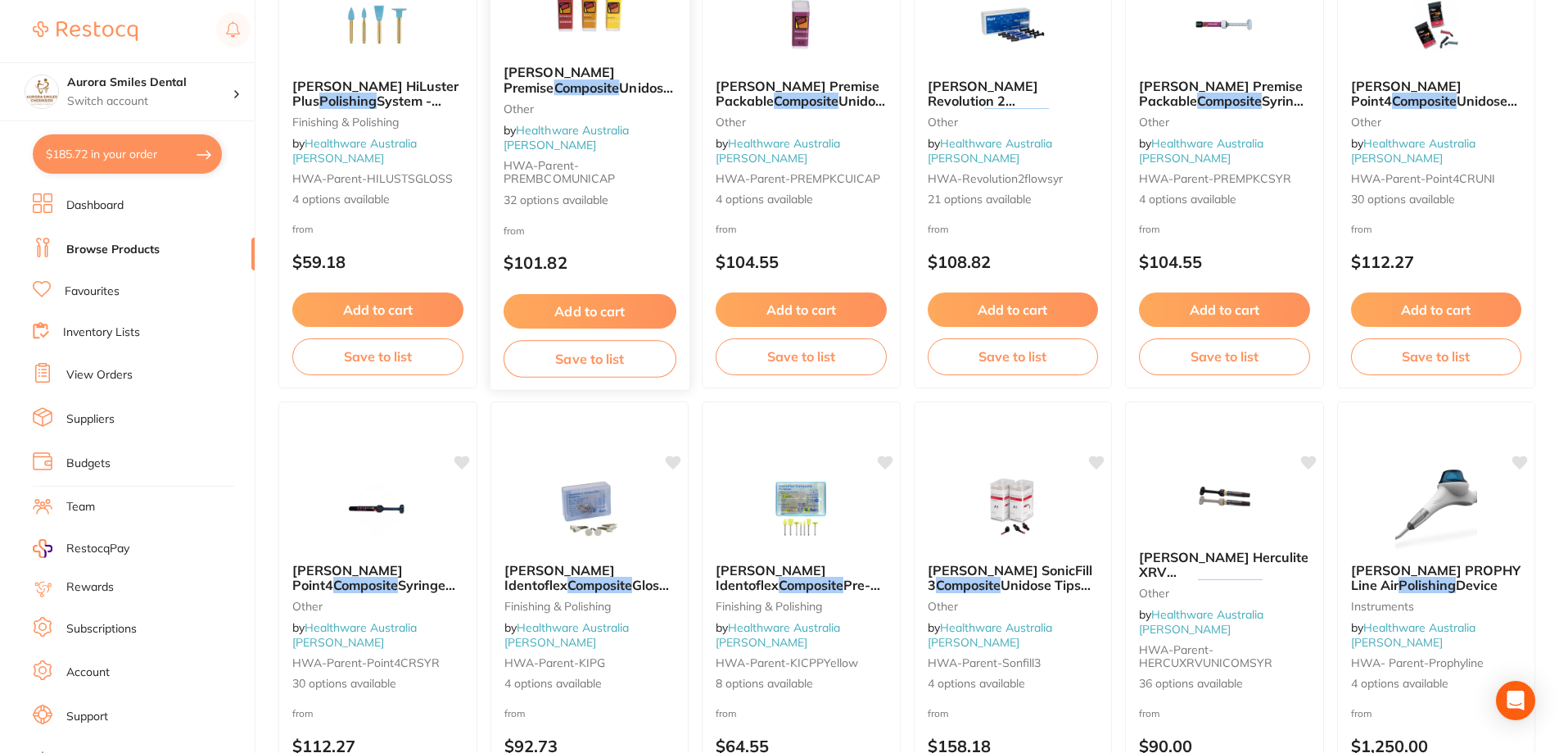
scroll to position [3909, 0]
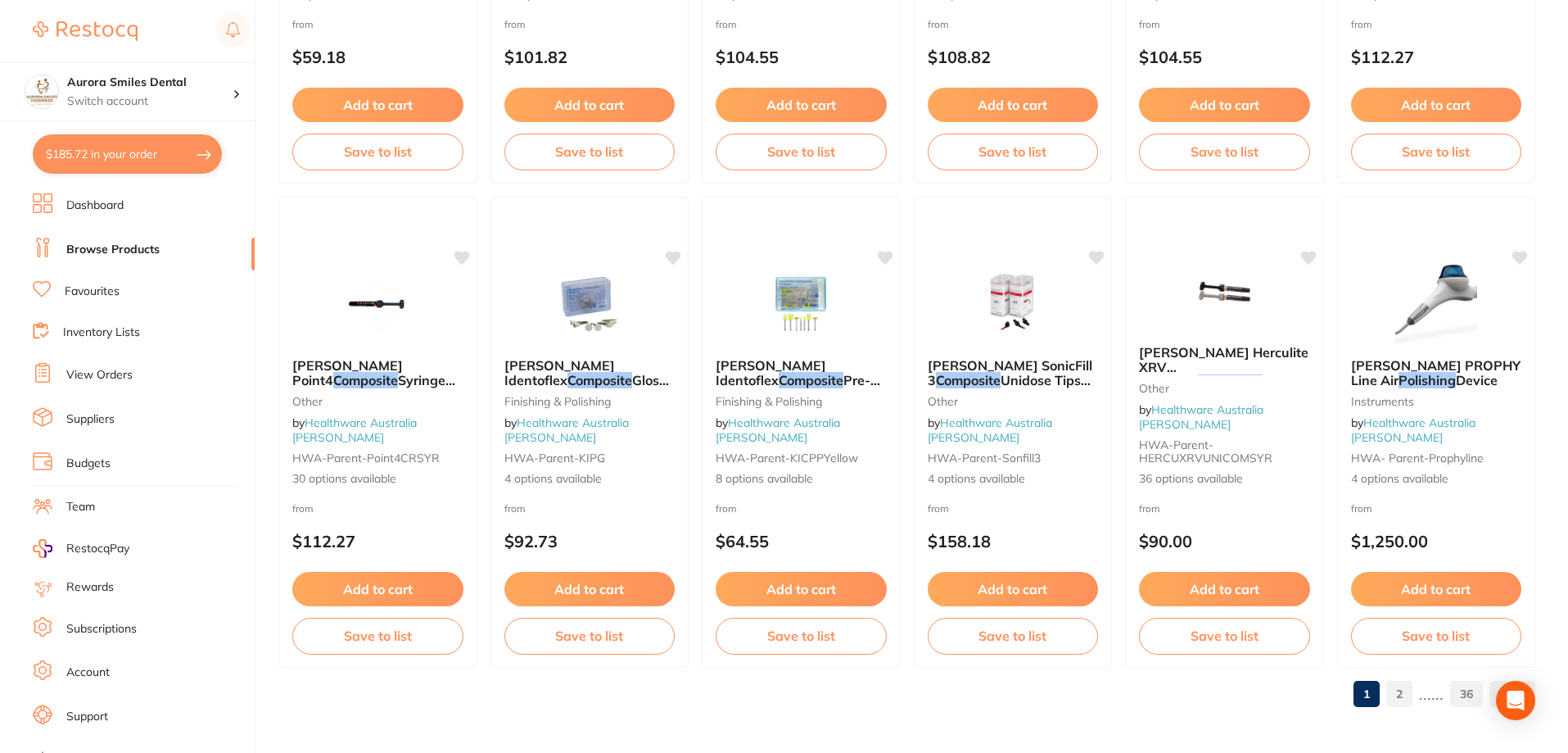
click at [1401, 691] on link "2" at bounding box center [1400, 694] width 27 height 33
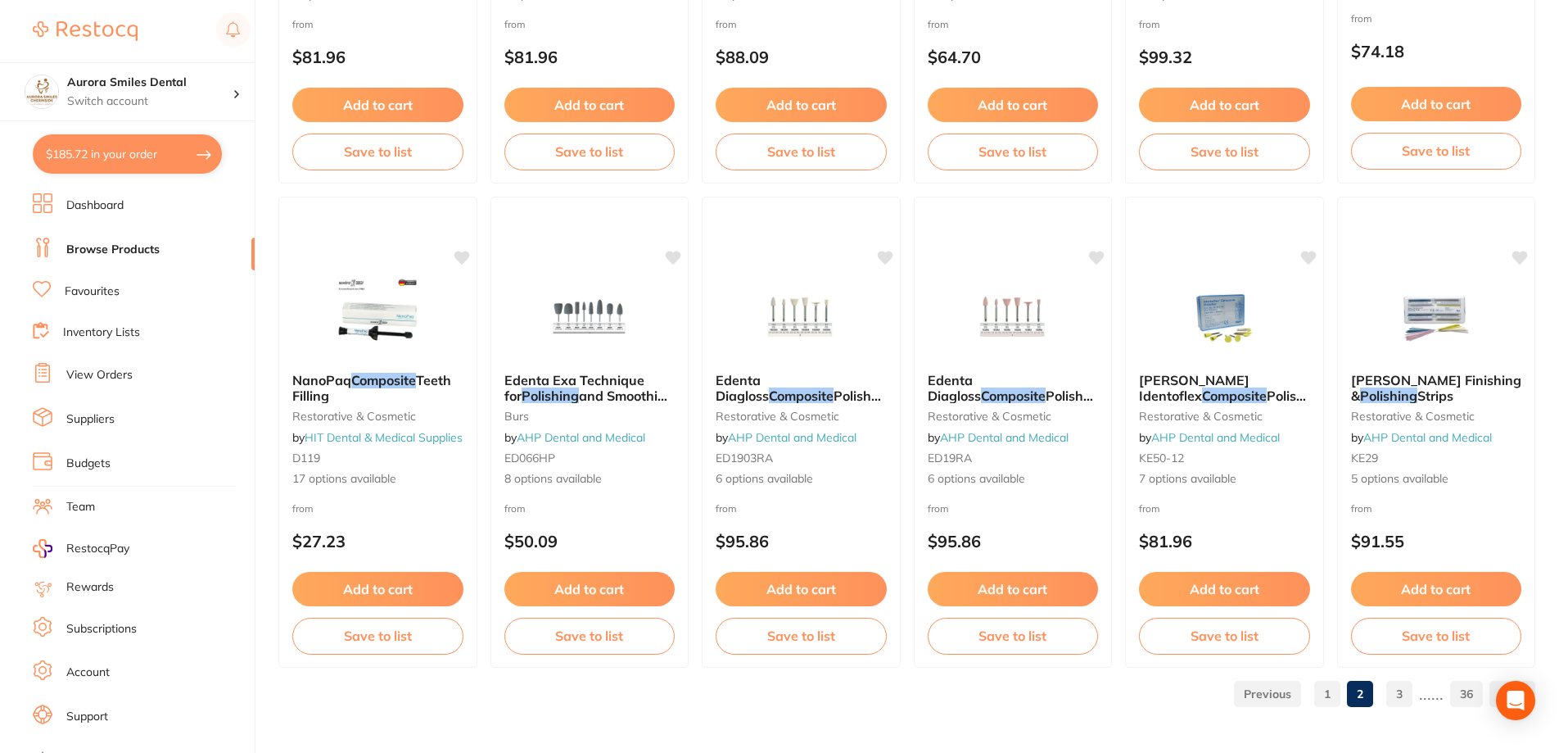
click at [1334, 702] on link "1" at bounding box center [1328, 694] width 27 height 33
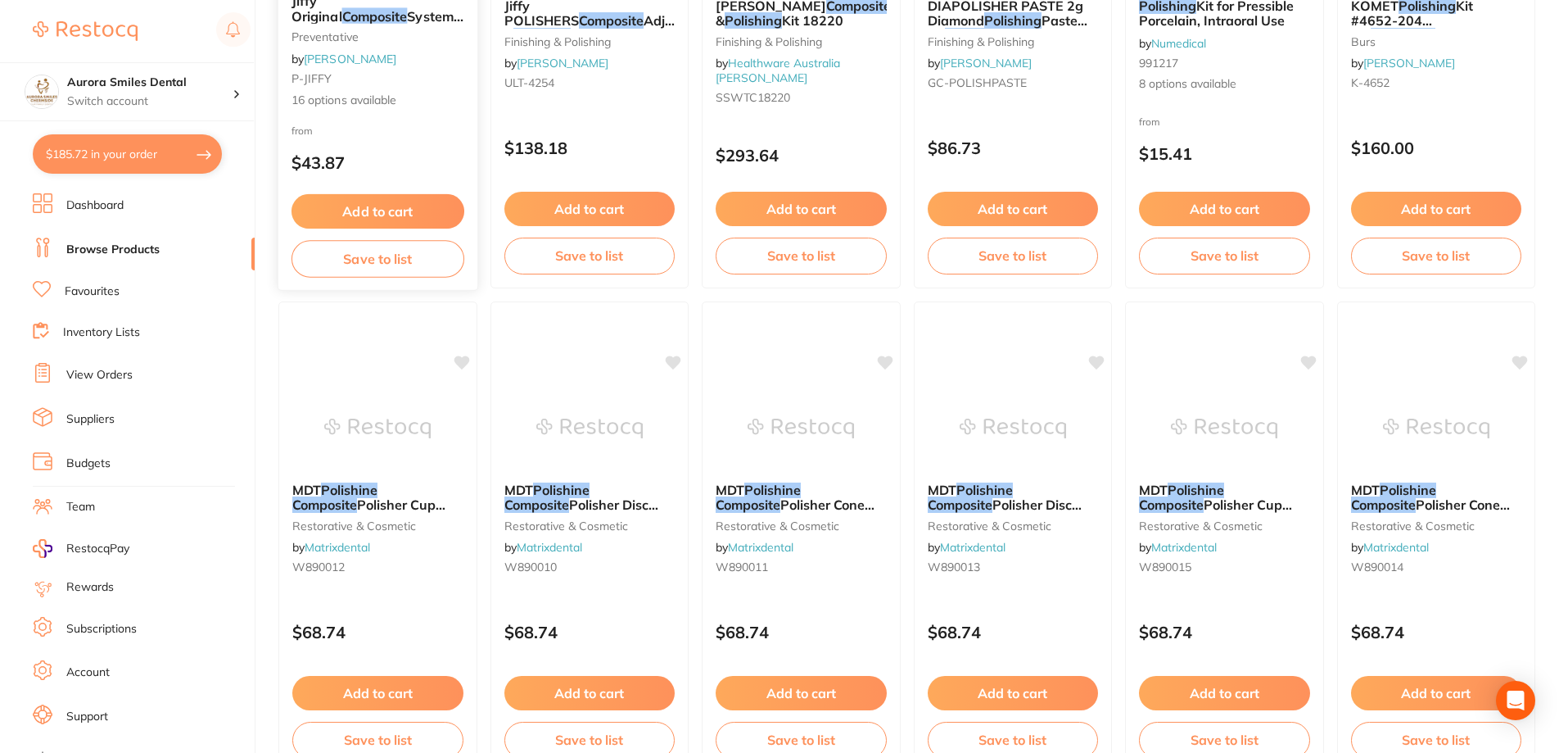
scroll to position [1475, 0]
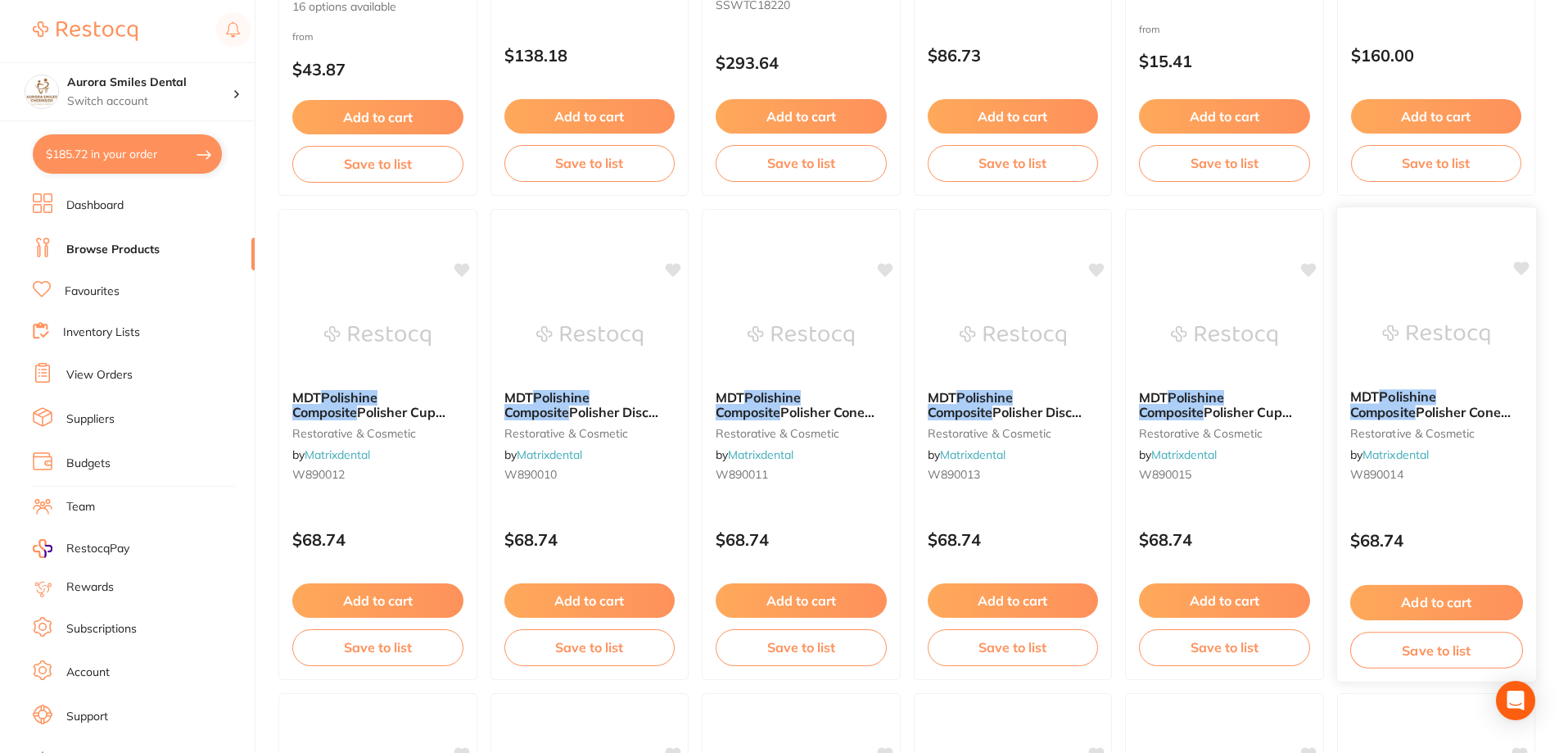
click at [1454, 602] on button "Add to cart" at bounding box center [1436, 603] width 173 height 35
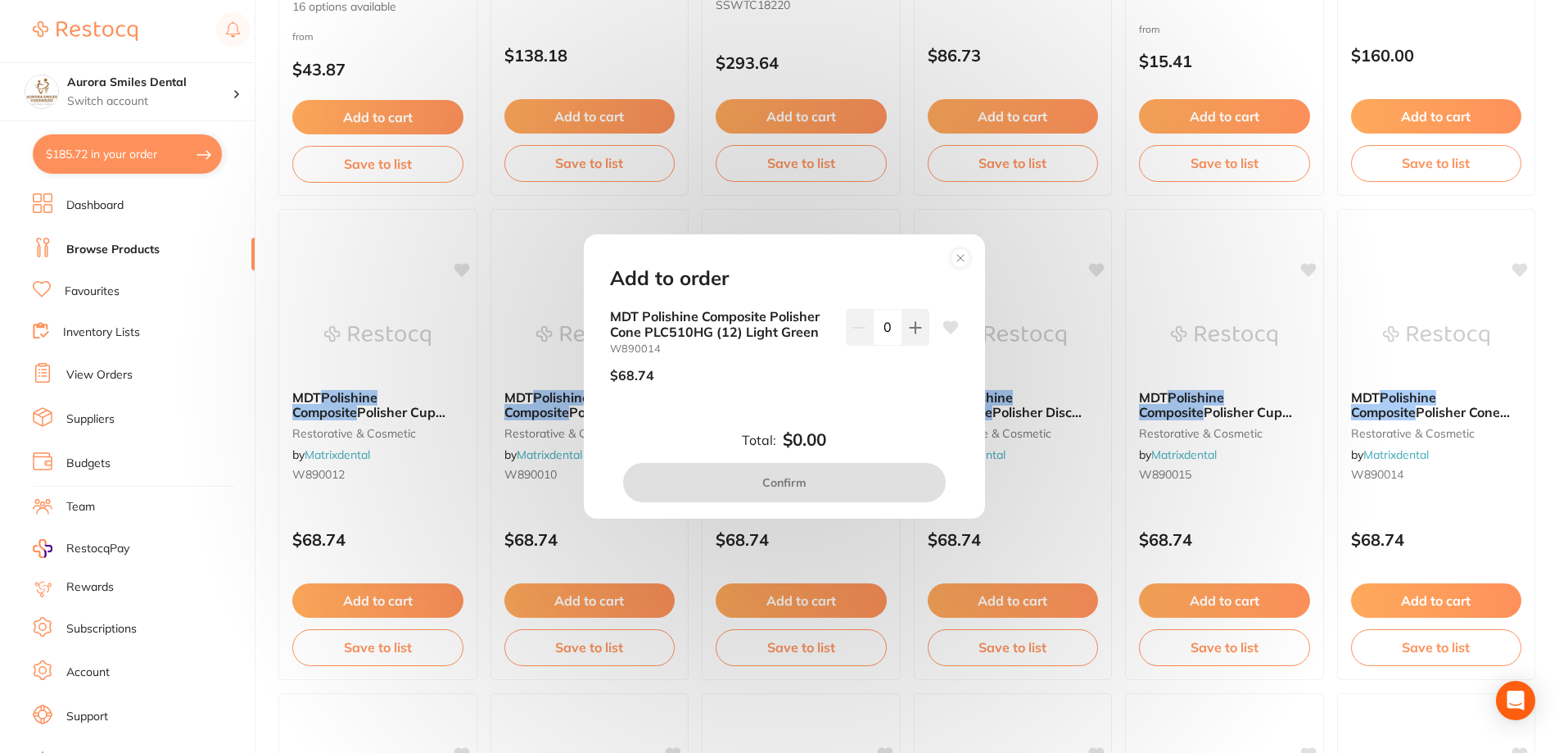
click at [957, 259] on circle at bounding box center [960, 257] width 19 height 19
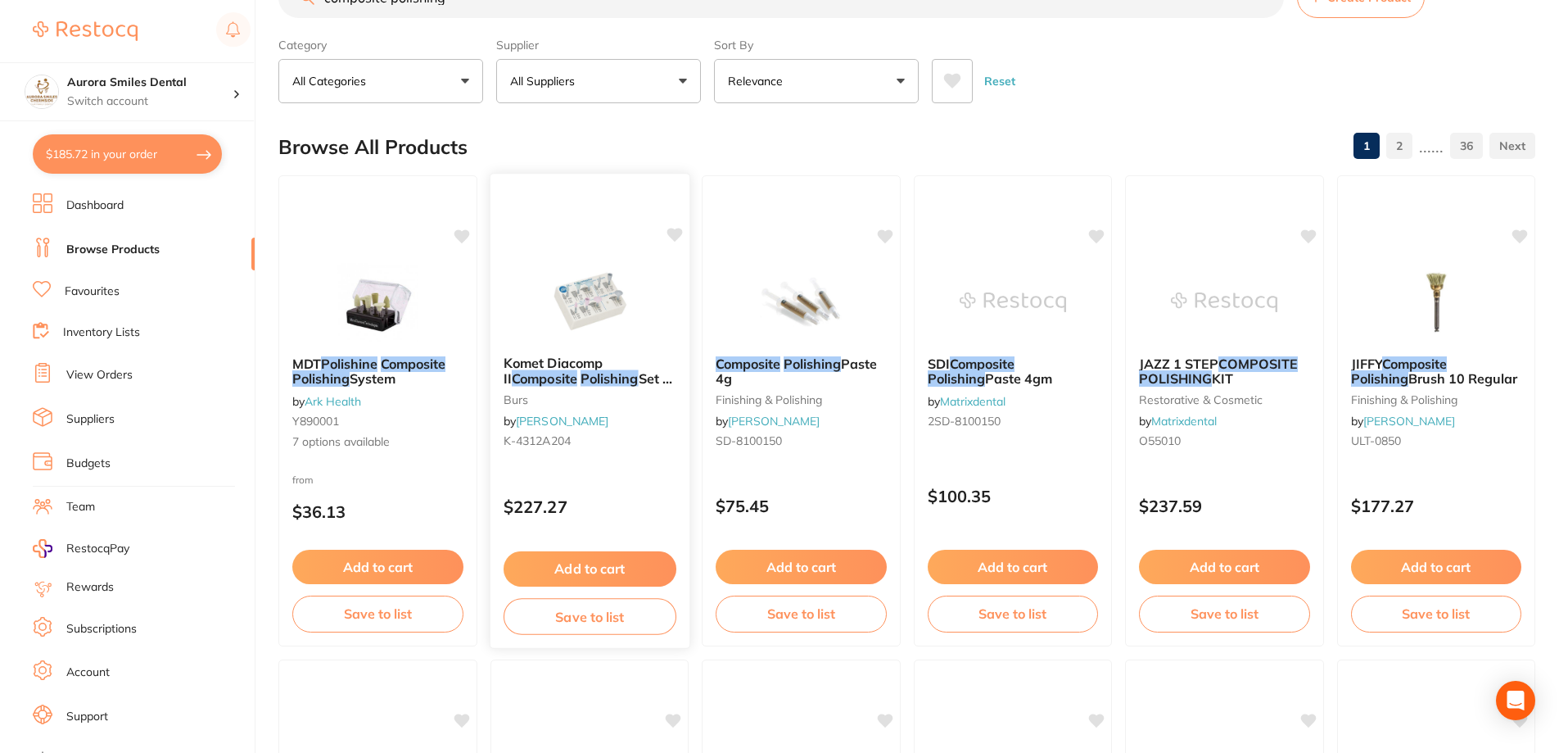
scroll to position [0, 0]
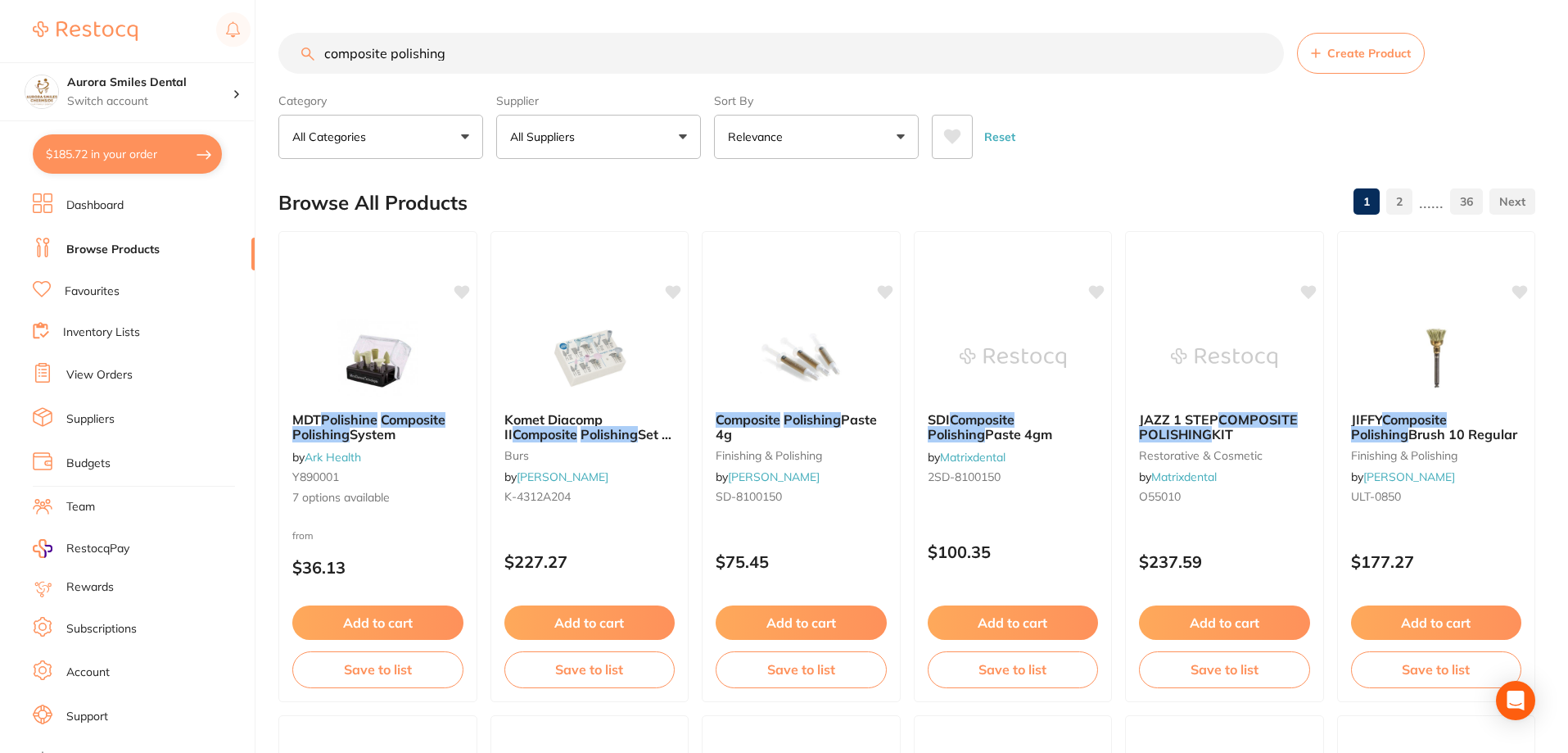
click at [470, 52] on input "composite polishing" at bounding box center [781, 53] width 1005 height 41
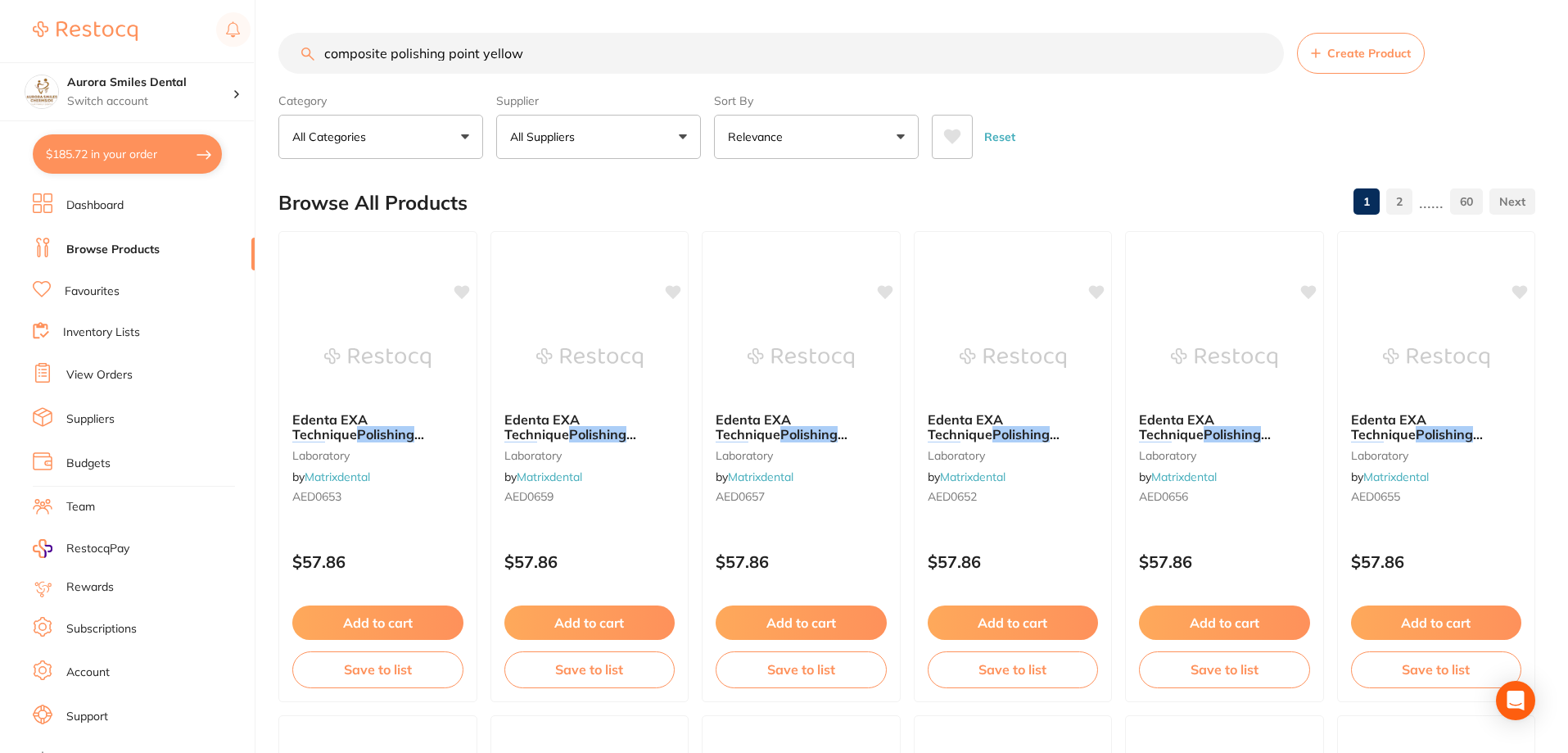
click at [452, 52] on input "composite polishing point yellow" at bounding box center [781, 53] width 1005 height 41
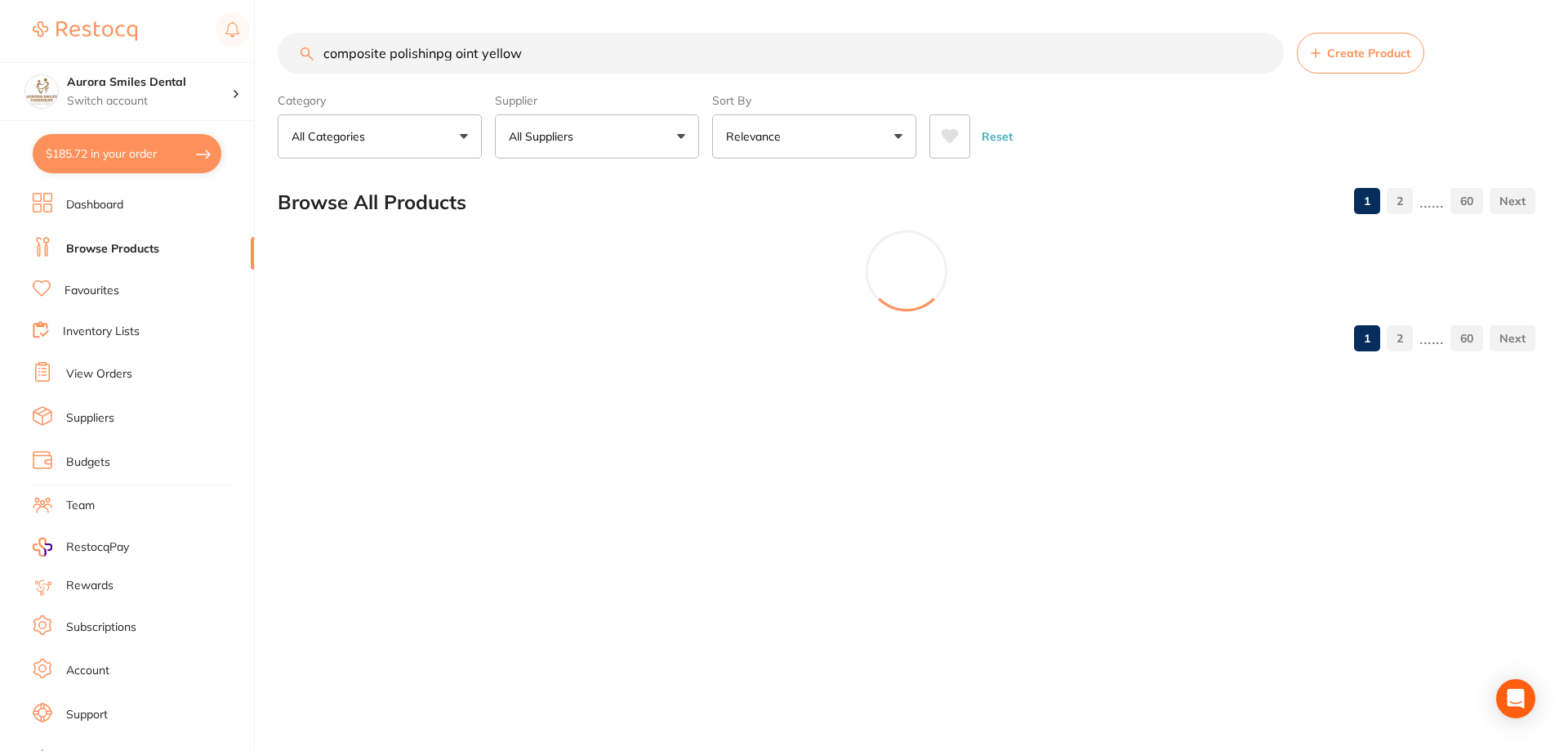
click at [520, 45] on input "composite polishinpg oint yellow" at bounding box center [780, 53] width 1006 height 41
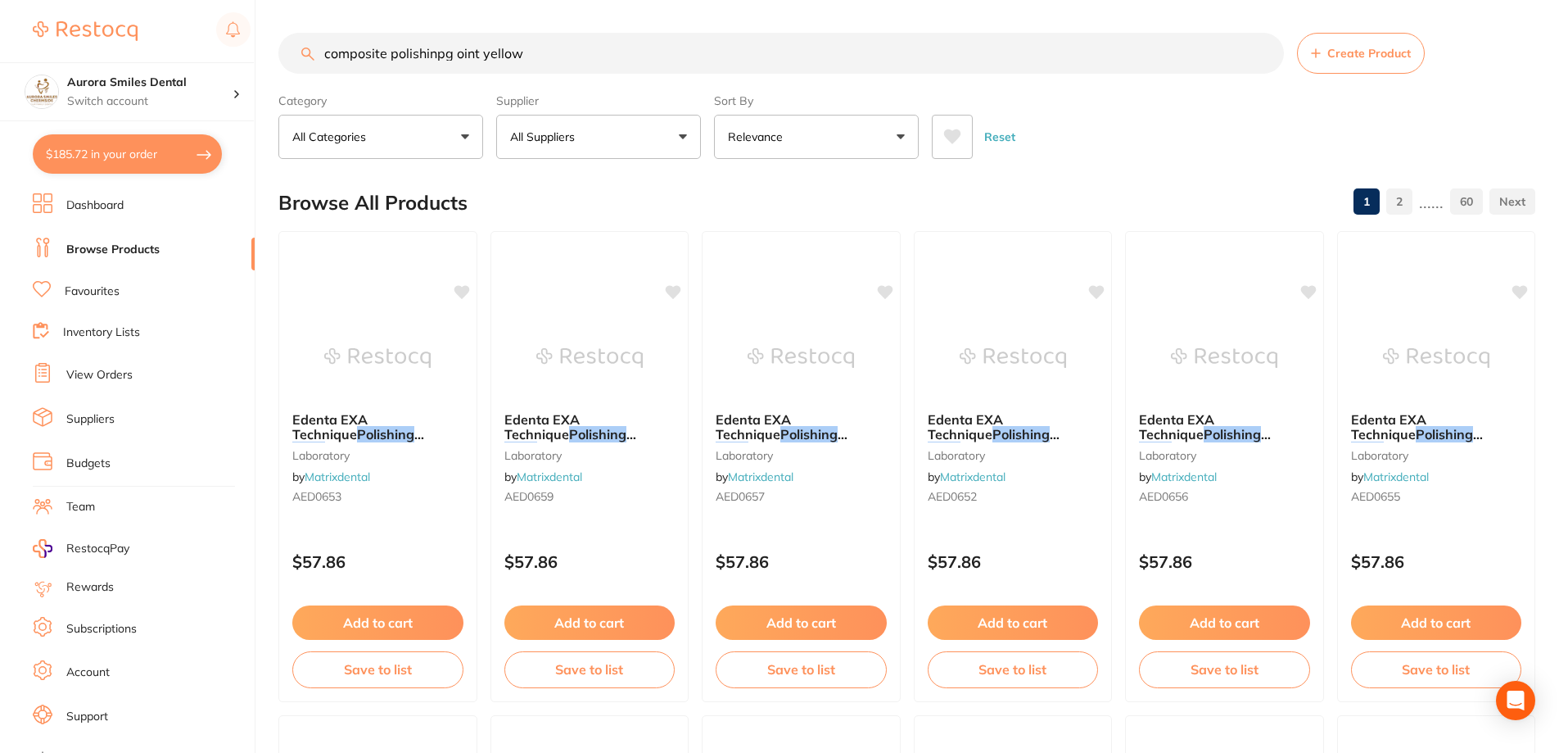
drag, startPoint x: 526, startPoint y: 52, endPoint x: 386, endPoint y: 51, distance: 140.0
click at [386, 51] on input "composite polishinpg oint yellow" at bounding box center [781, 53] width 1005 height 41
type input "composite polishing"
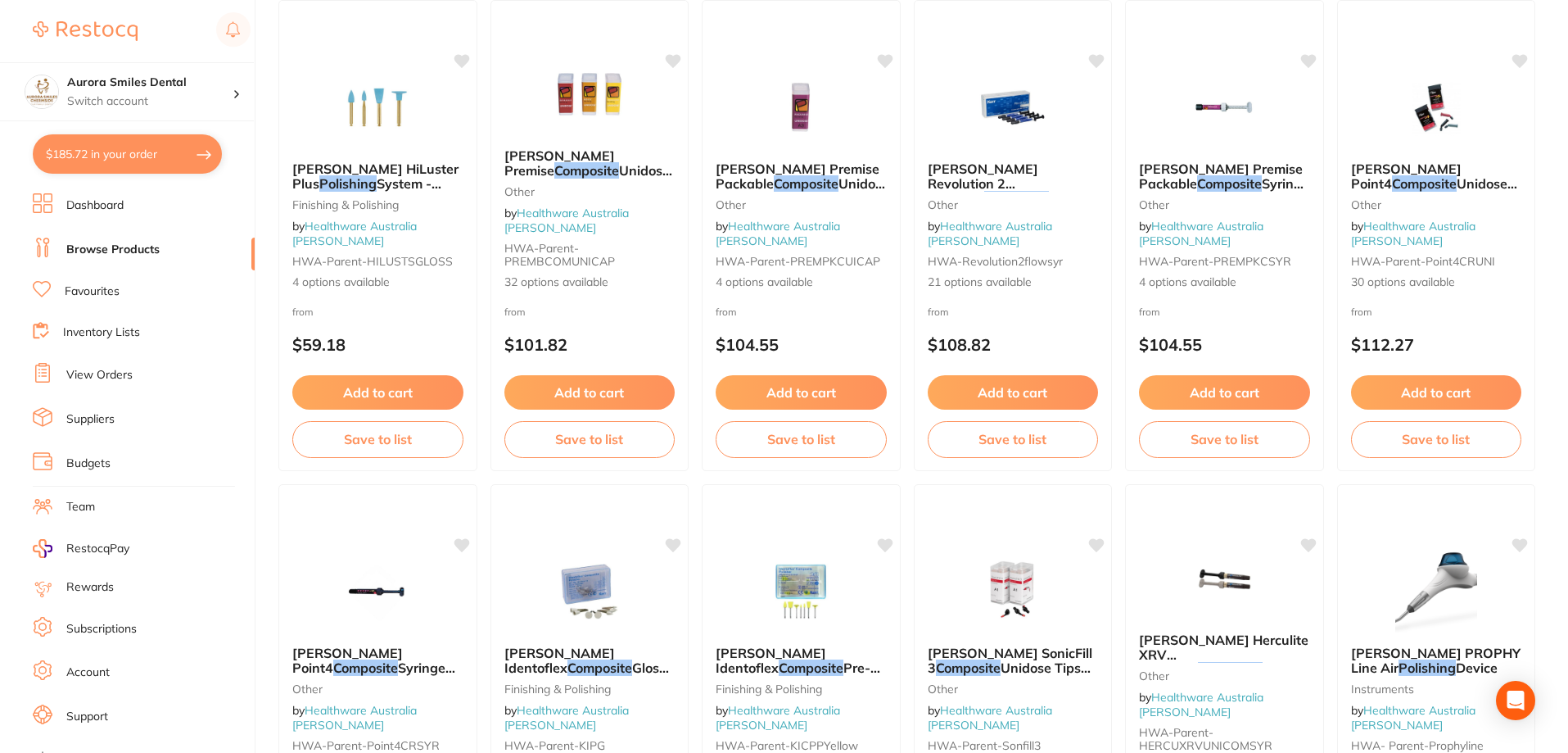
scroll to position [3851, 0]
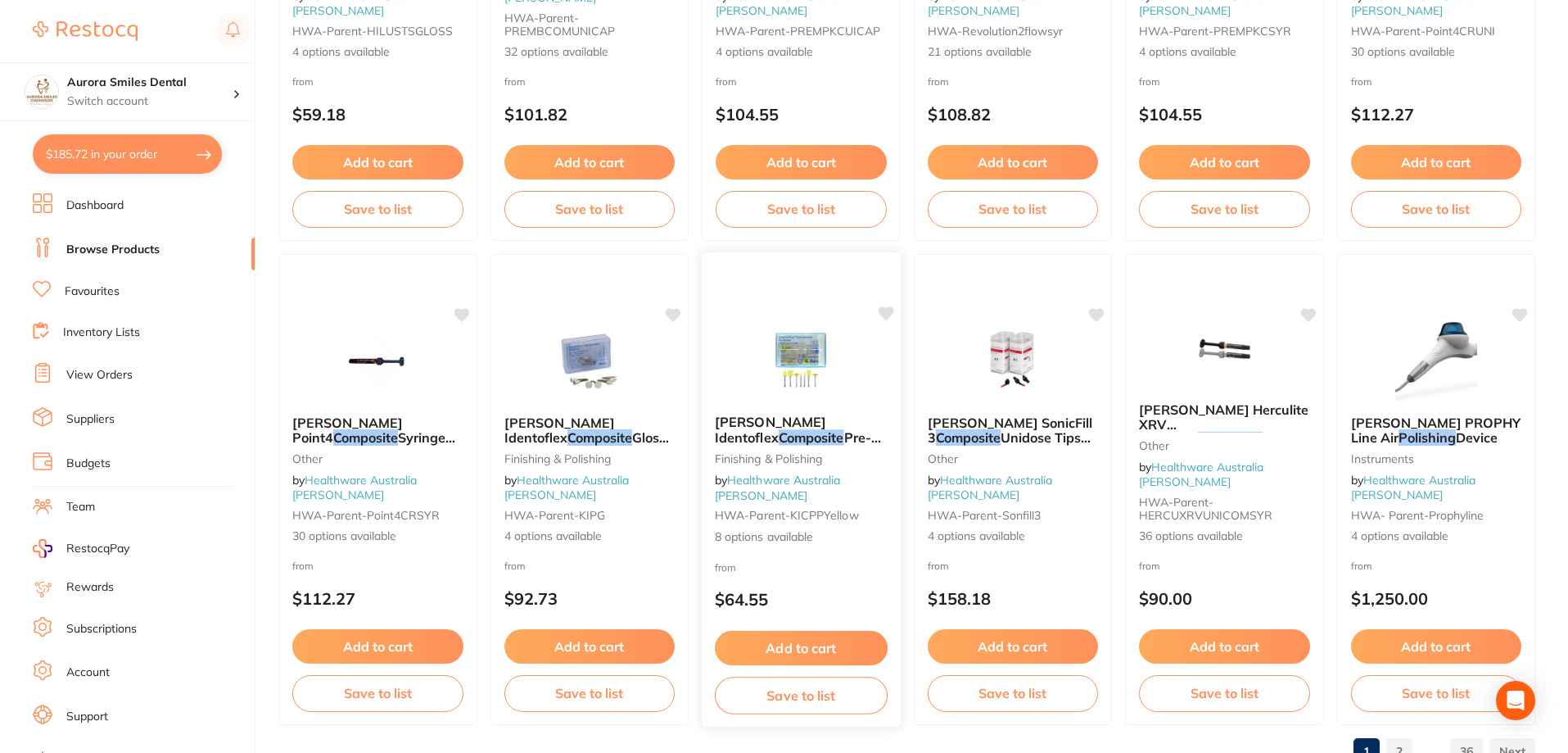
click at [806, 645] on button "Add to cart" at bounding box center [801, 649] width 173 height 35
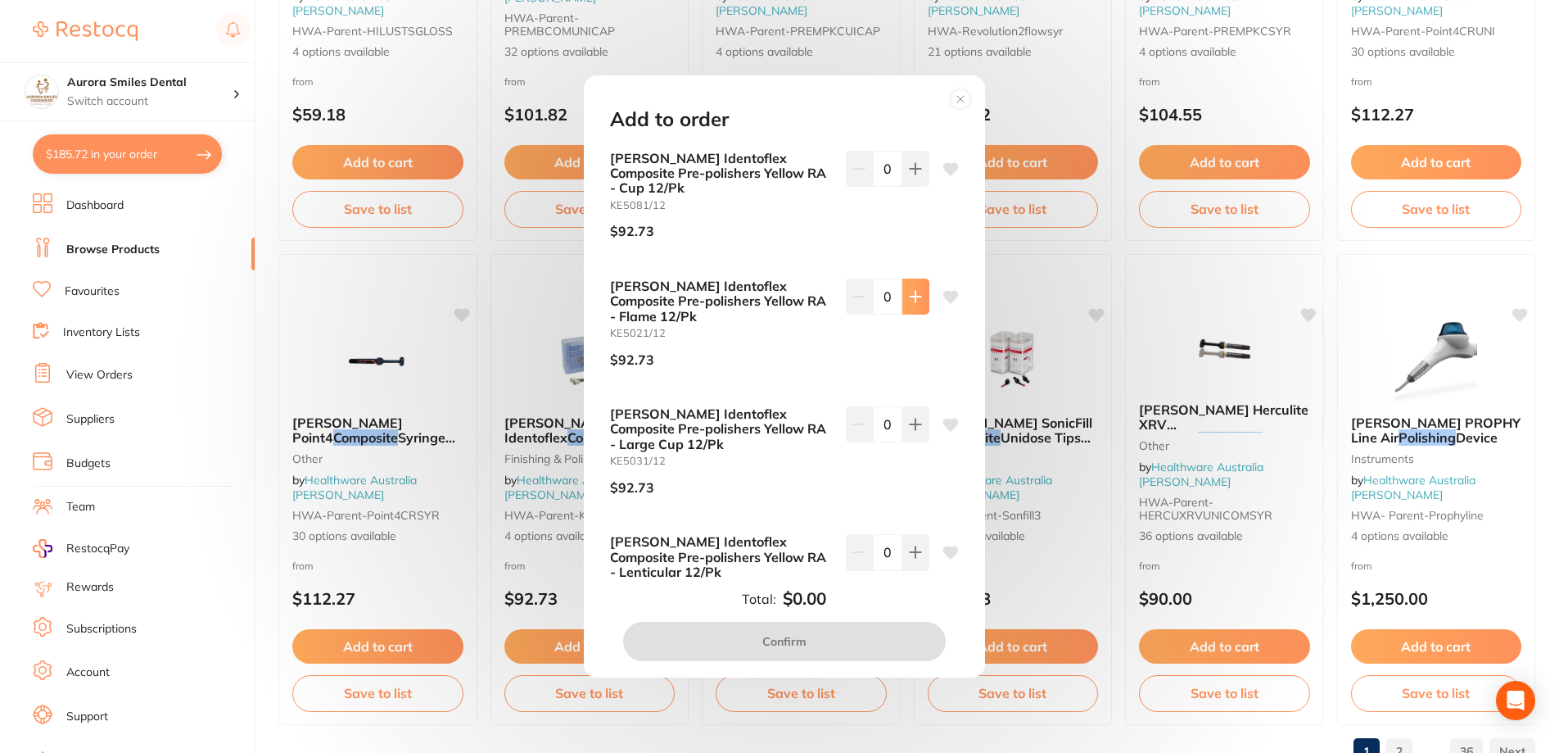
click at [913, 290] on icon at bounding box center [916, 297] width 13 height 13
type input "1"
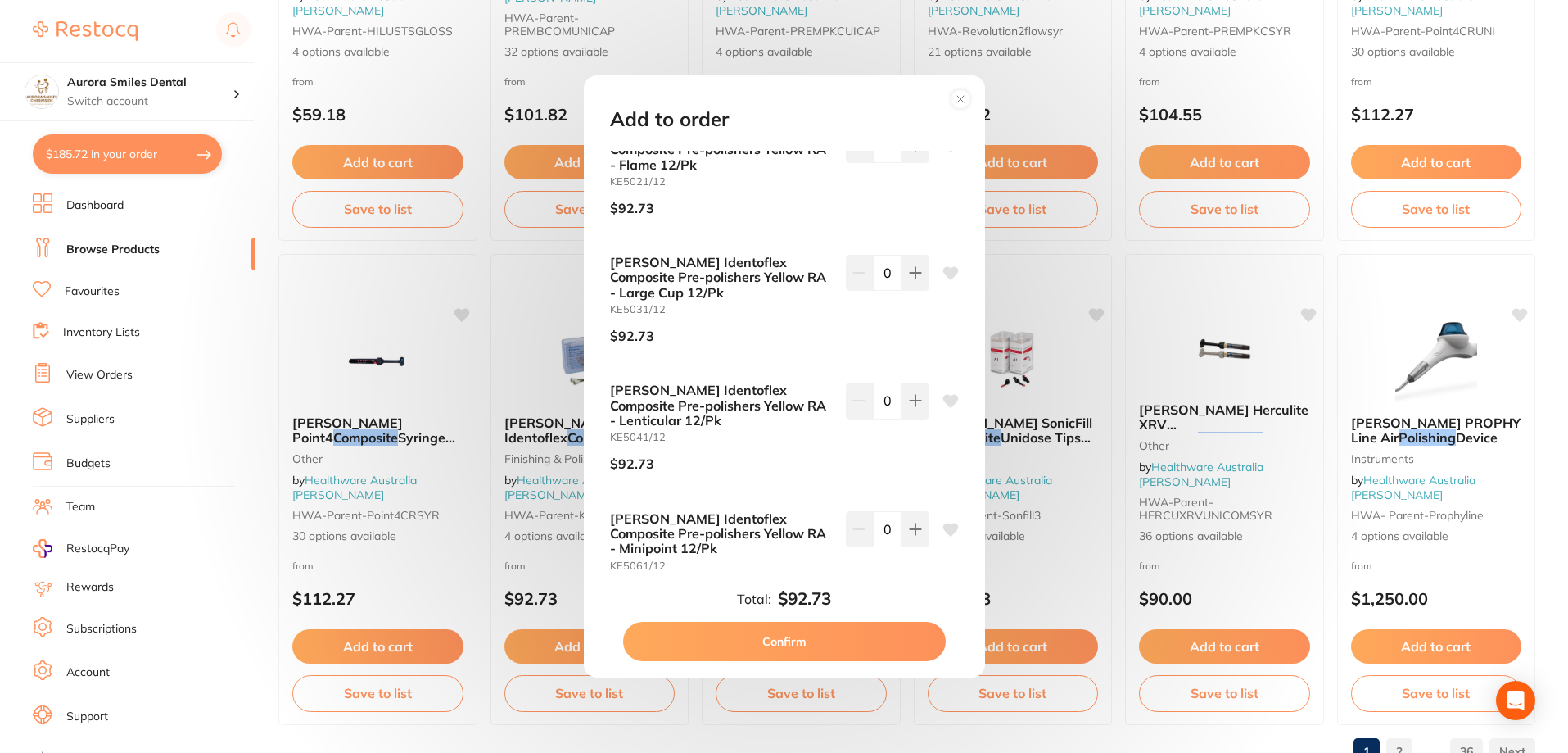
scroll to position [164, 0]
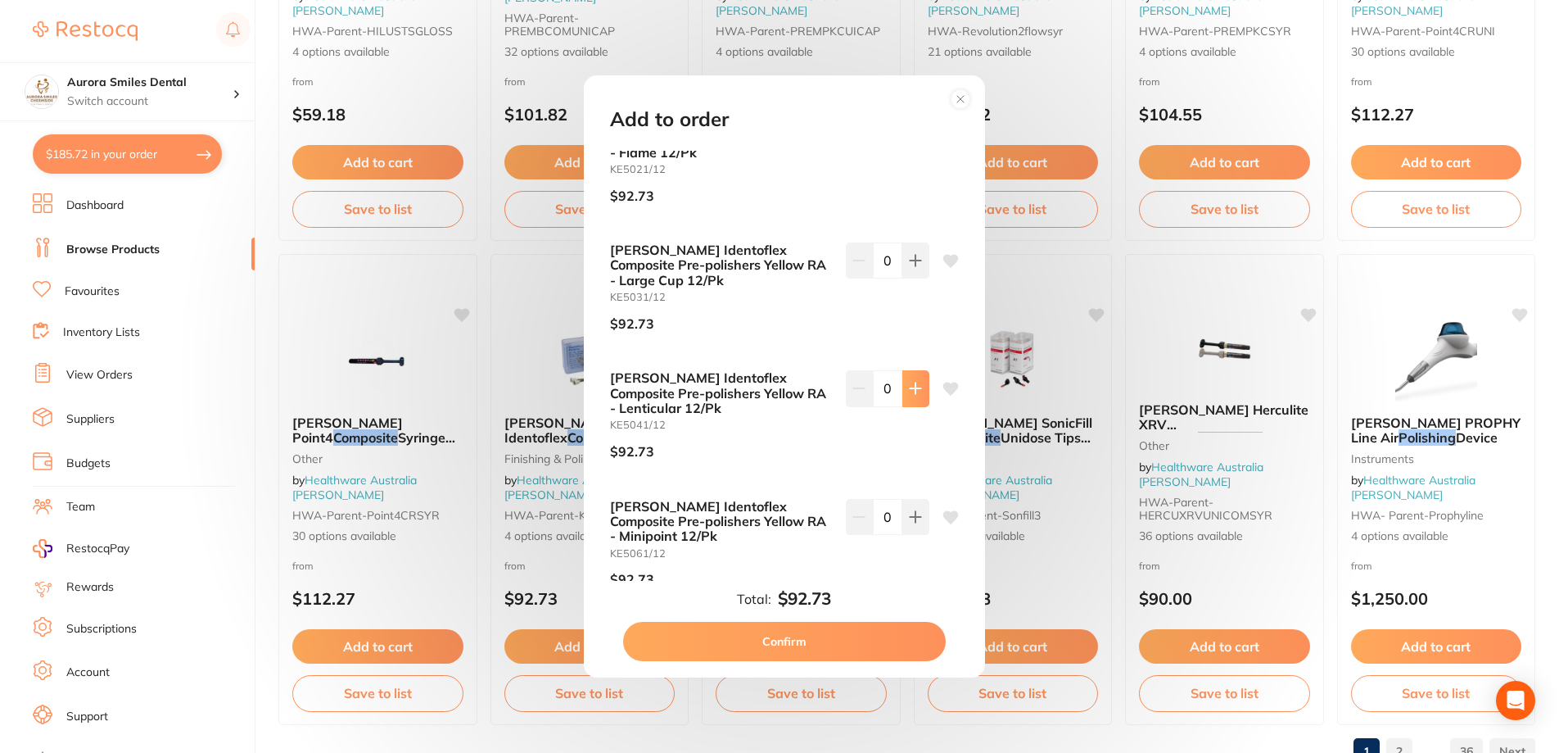
click at [915, 383] on icon at bounding box center [915, 388] width 11 height 11
type input "1"
click at [924, 499] on button at bounding box center [916, 517] width 27 height 36
type input "1"
click at [841, 635] on button "Confirm" at bounding box center [784, 641] width 322 height 39
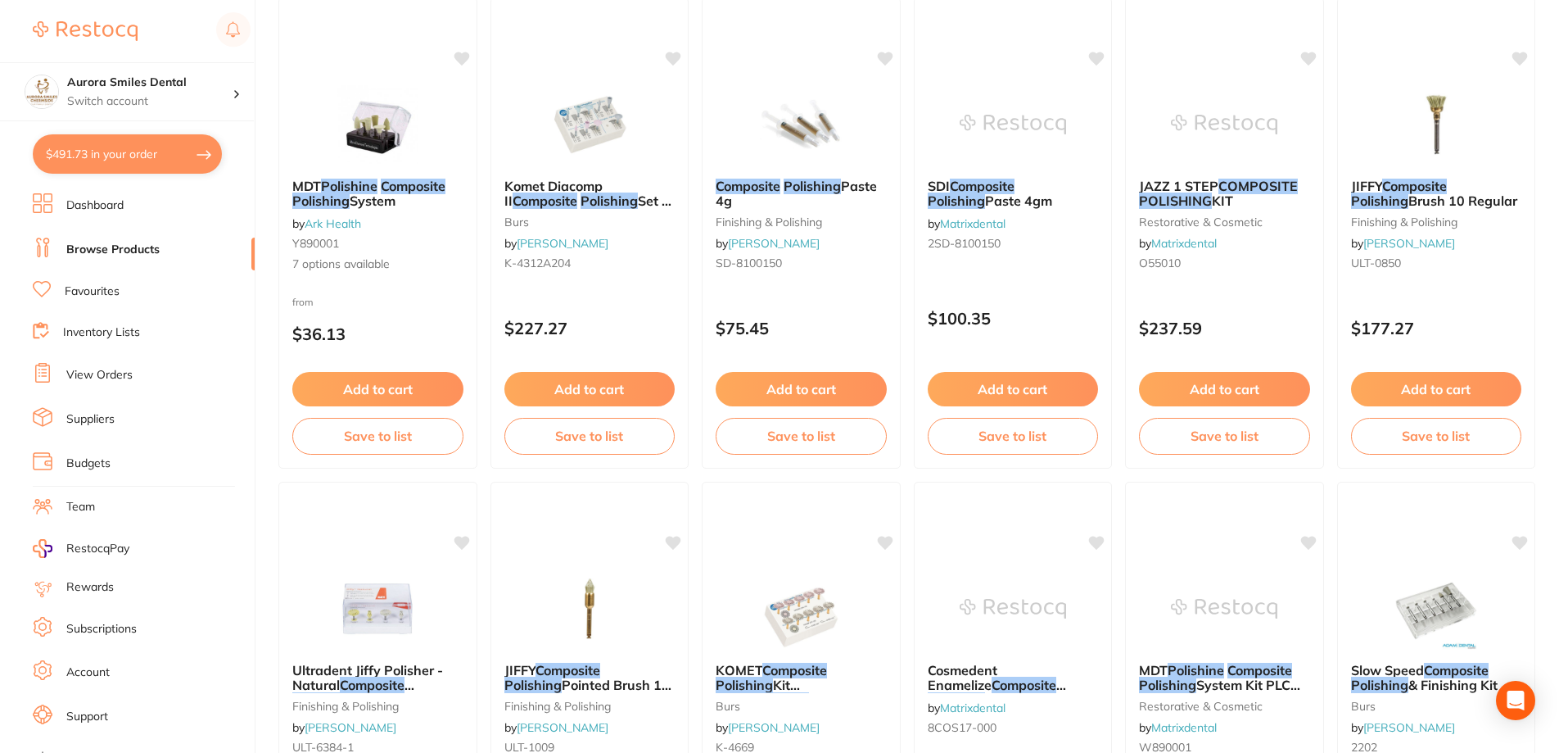
scroll to position [0, 0]
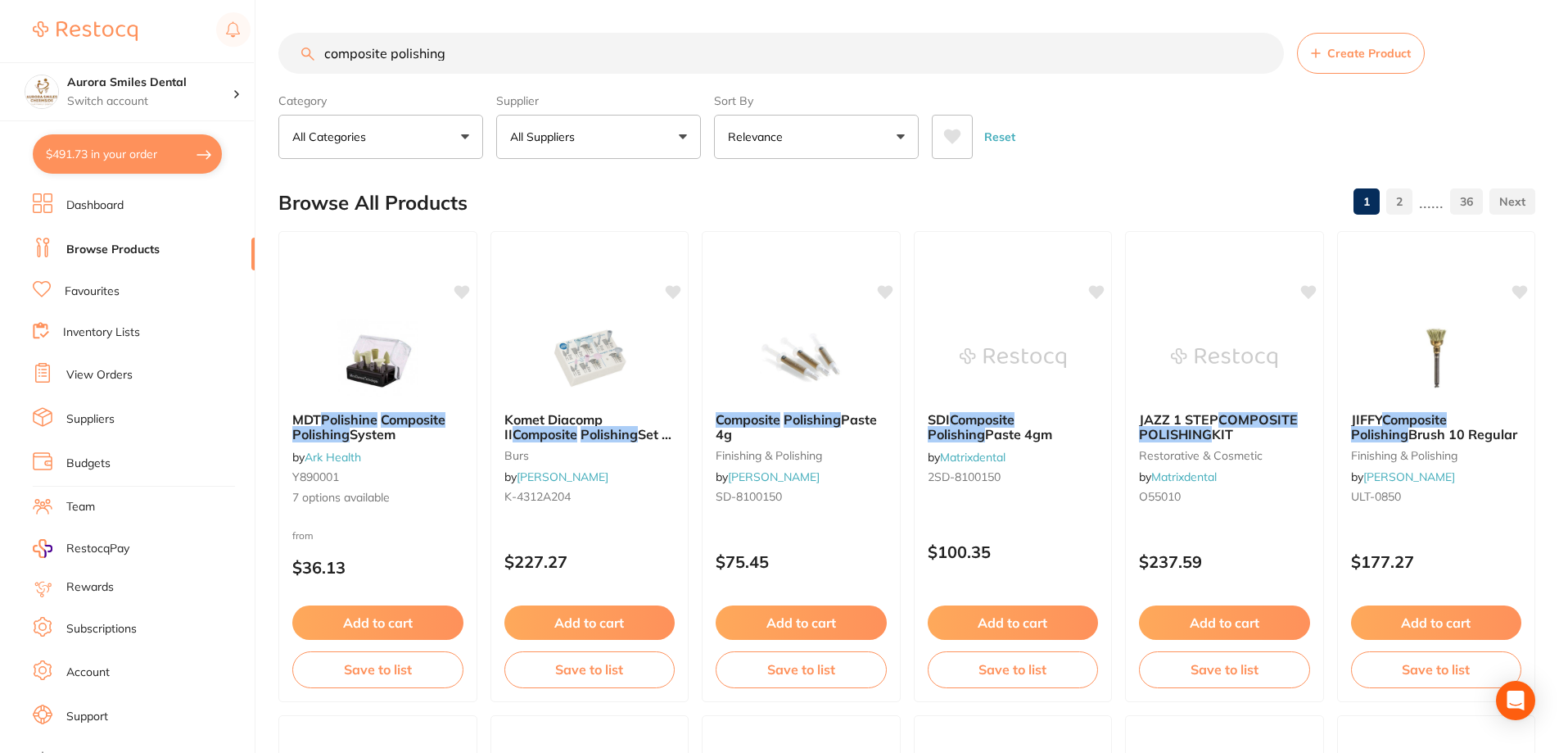
drag, startPoint x: 472, startPoint y: 51, endPoint x: 314, endPoint y: 54, distance: 158.0
click at [317, 54] on input "composite polishing" at bounding box center [781, 53] width 1005 height 41
type input "scissors"
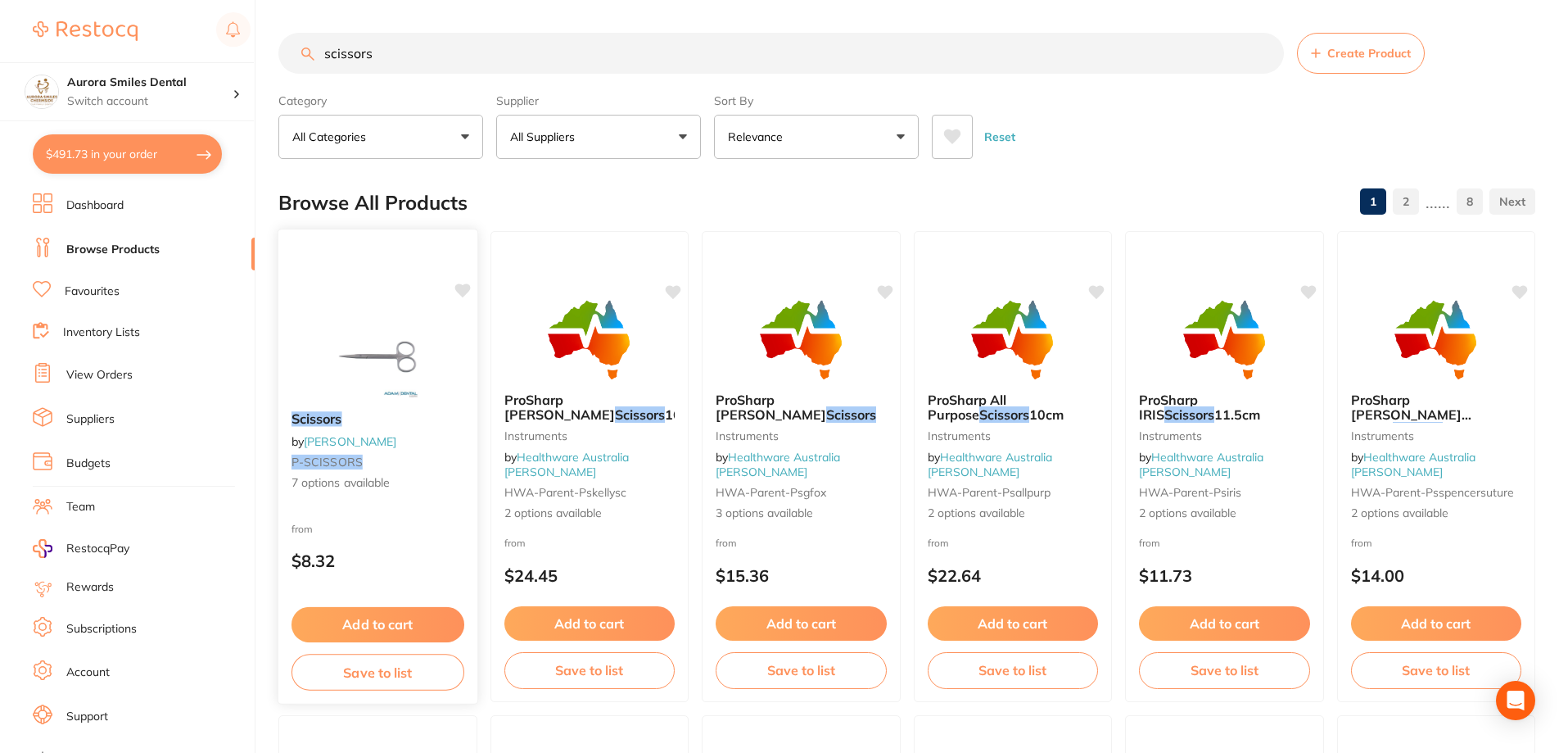
click at [385, 633] on button "Add to cart" at bounding box center [378, 624] width 173 height 35
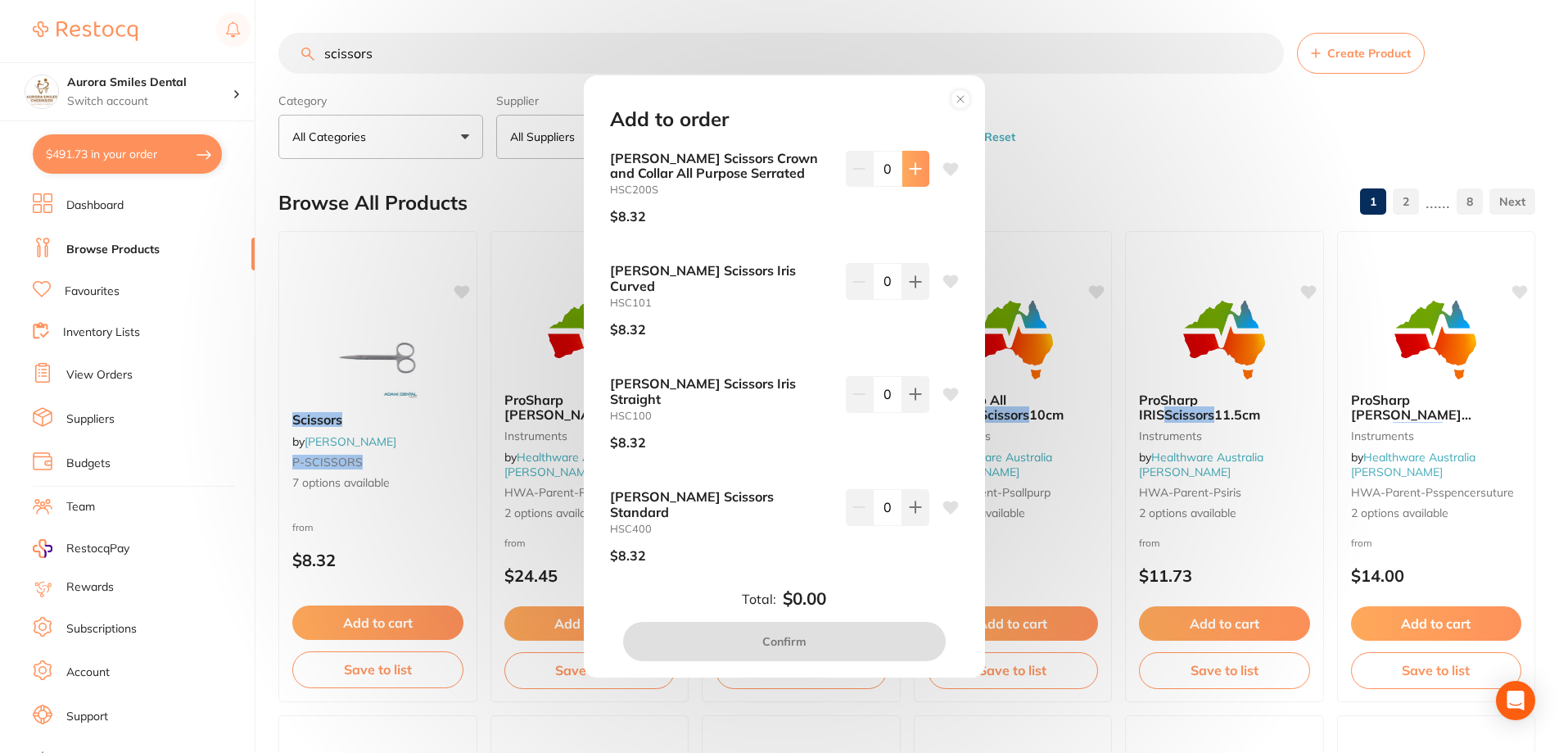
click at [915, 173] on icon at bounding box center [916, 169] width 13 height 13
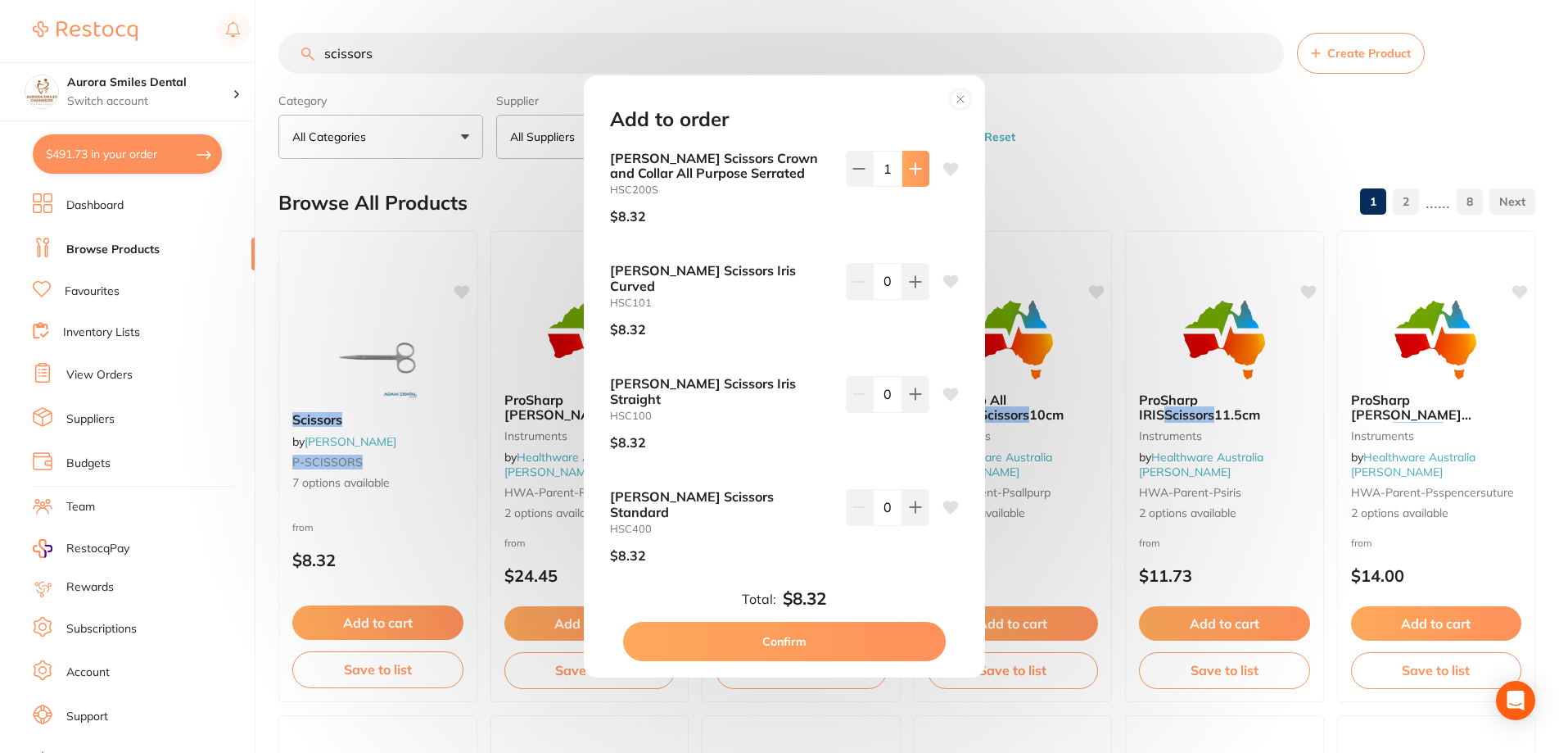
click at [912, 173] on icon at bounding box center [915, 168] width 11 height 11
click at [912, 173] on icon at bounding box center [915, 168] width 11 height 11
type input "4"
click at [780, 639] on button "Confirm" at bounding box center [784, 641] width 322 height 39
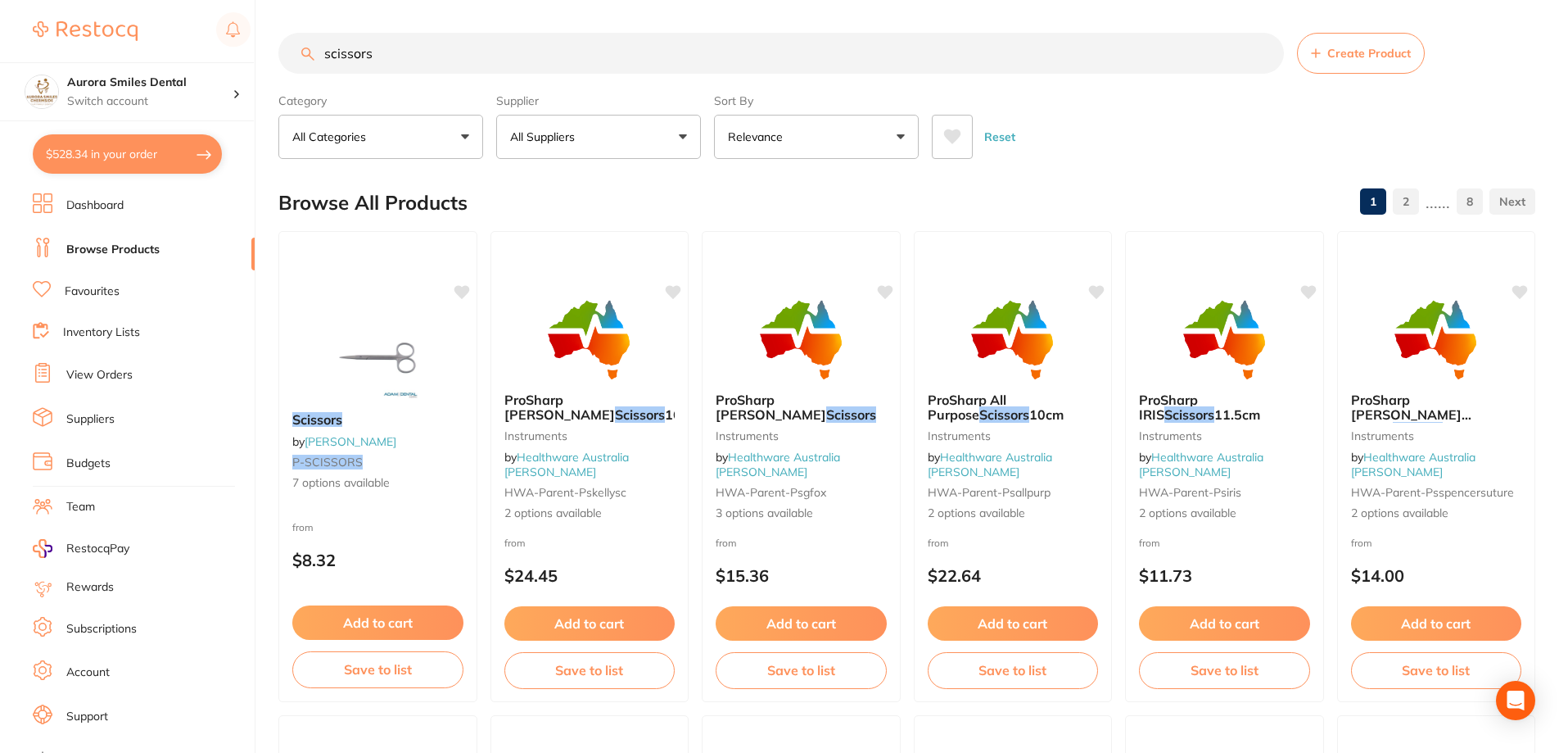
drag, startPoint x: 385, startPoint y: 55, endPoint x: 317, endPoint y: 43, distance: 69.1
click at [319, 49] on input "scissors" at bounding box center [781, 53] width 1005 height 41
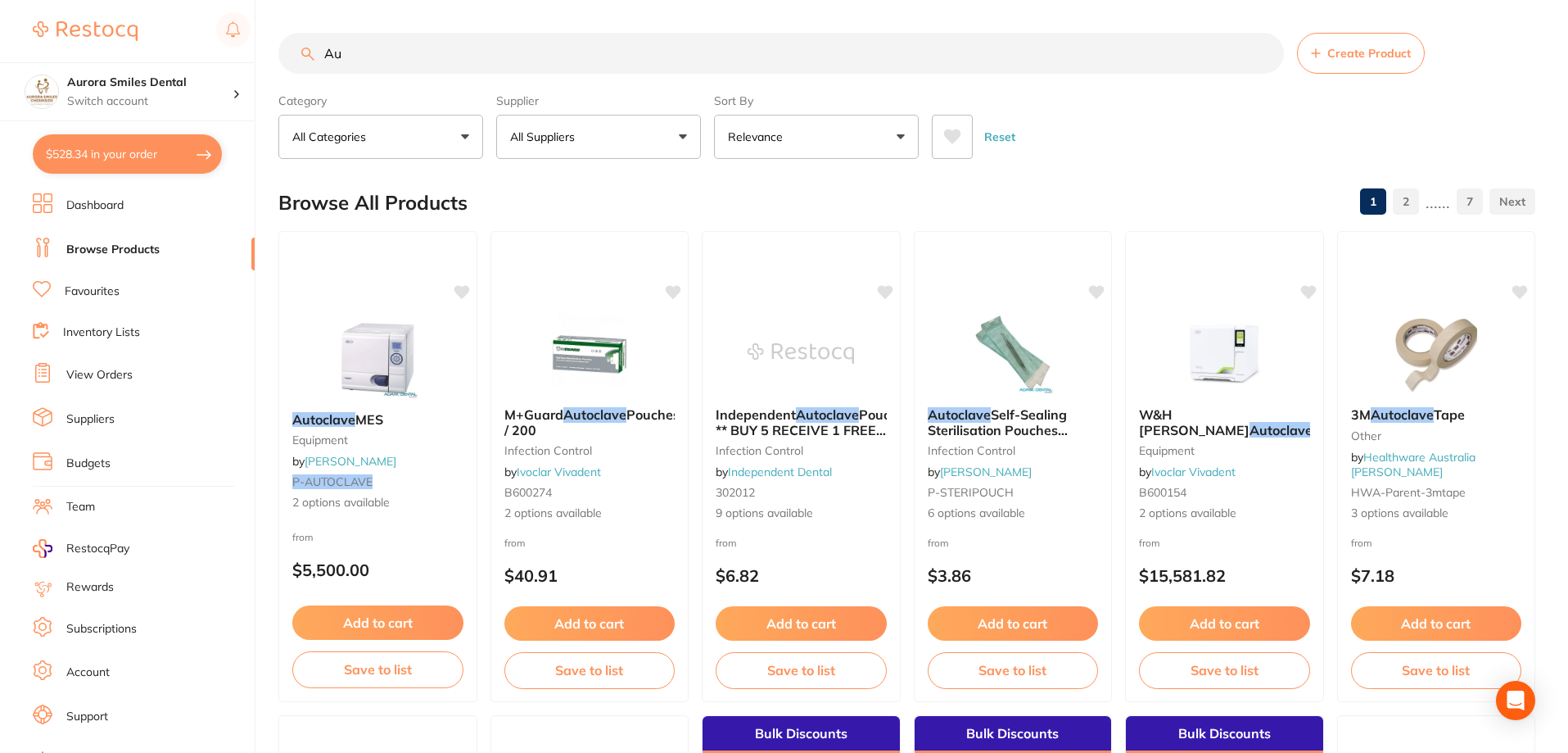
type input "A"
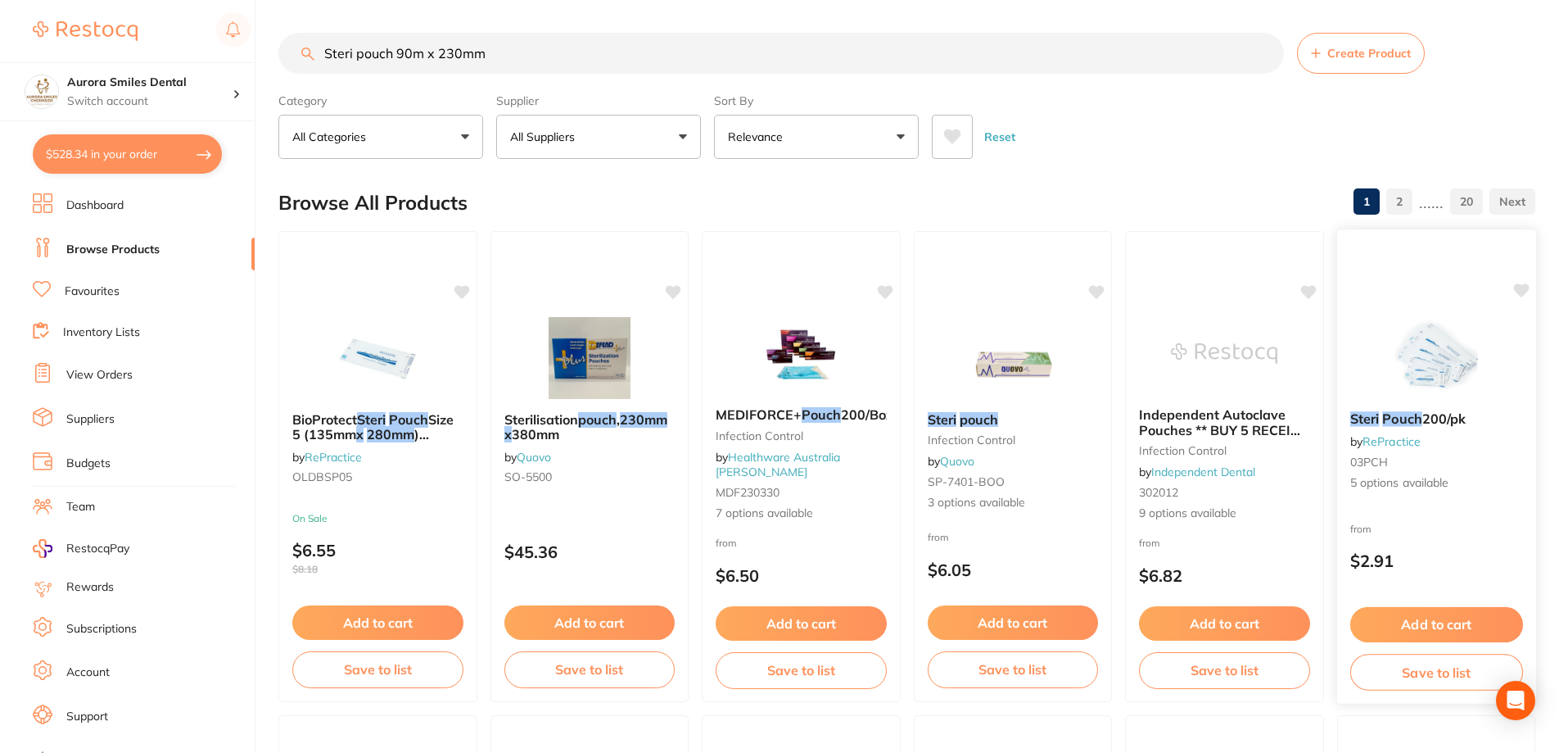
type input "Steri pouch 90m x 230mm"
click at [1442, 634] on button "Add to cart" at bounding box center [1436, 624] width 173 height 35
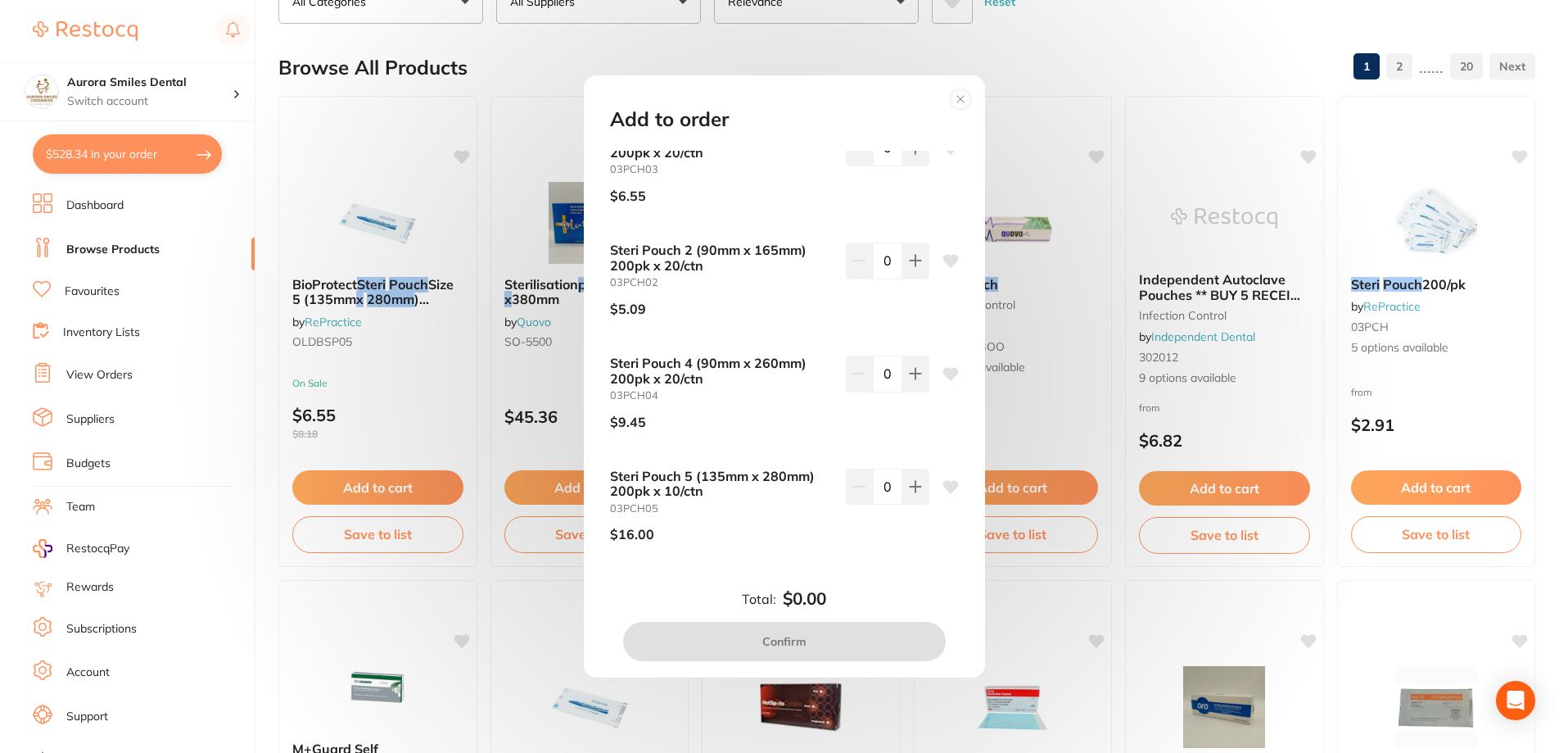
scroll to position [245, 0]
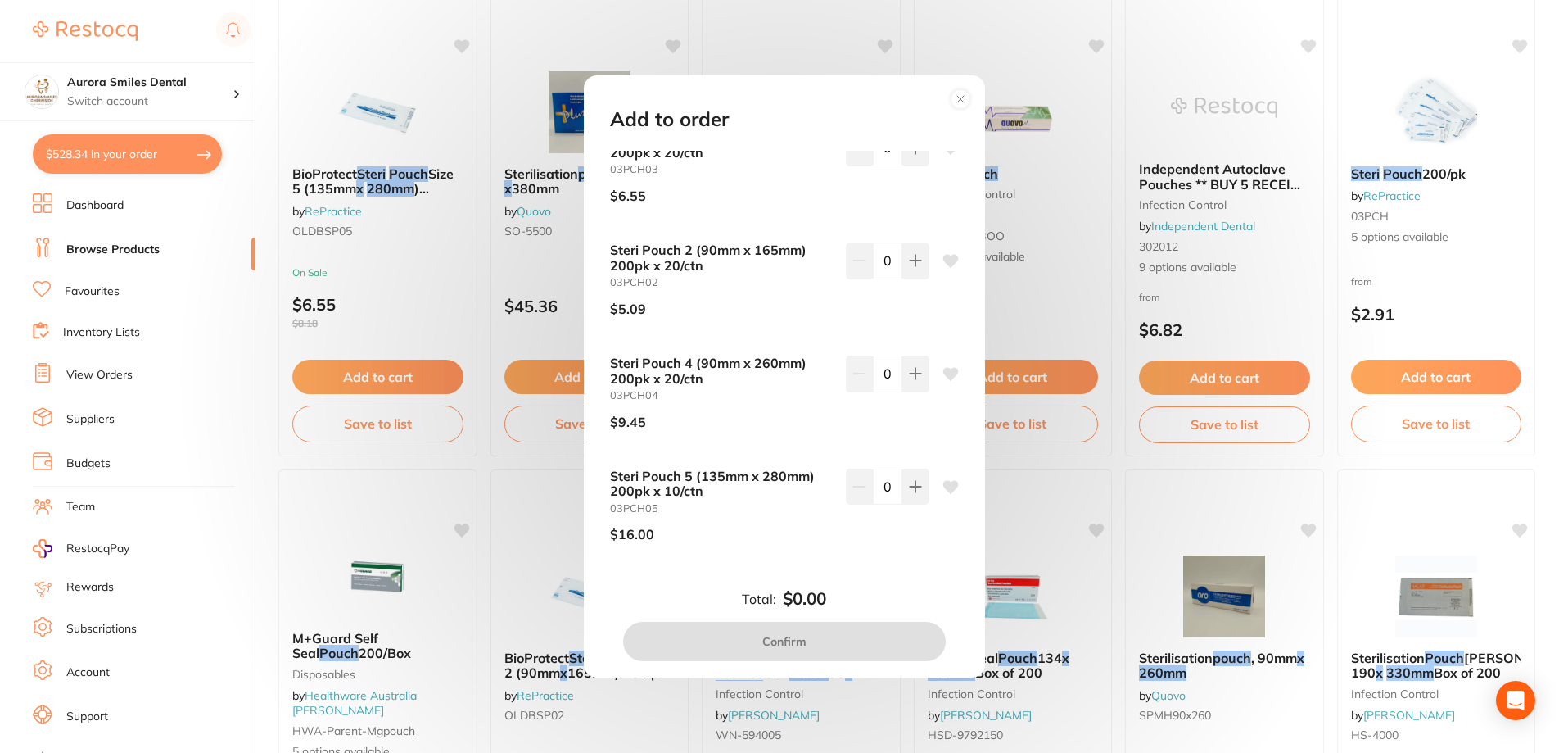
click at [956, 102] on circle at bounding box center [960, 99] width 19 height 19
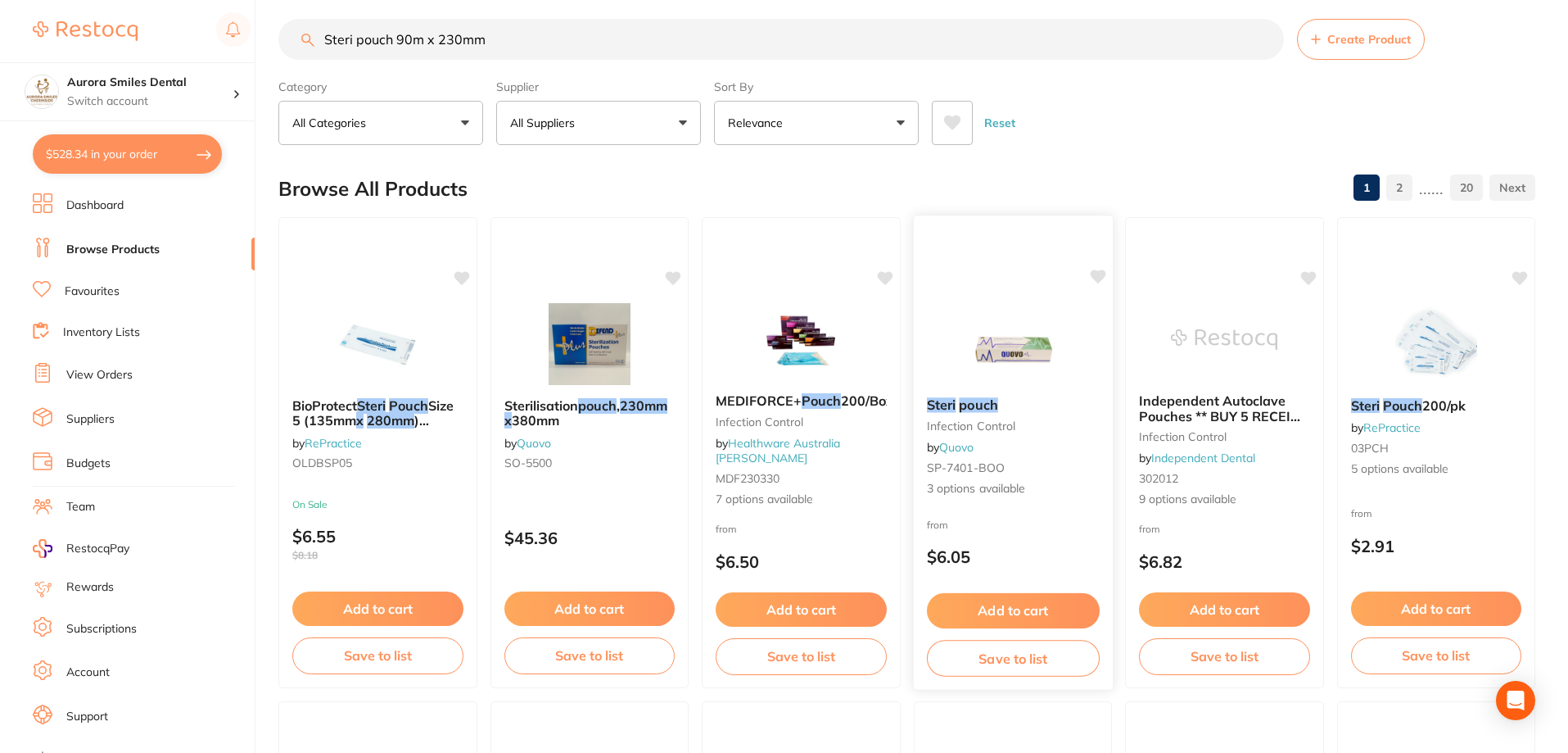
scroll to position [0, 0]
